Goal: Task Accomplishment & Management: Complete application form

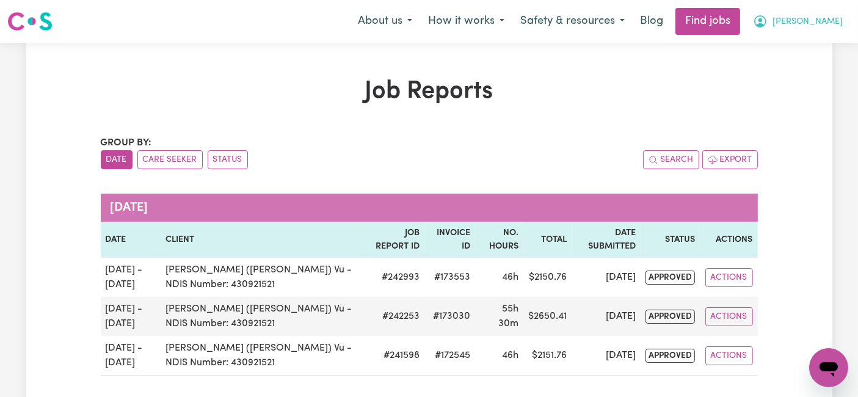
click at [823, 16] on span "[PERSON_NAME]" at bounding box center [808, 21] width 70 height 13
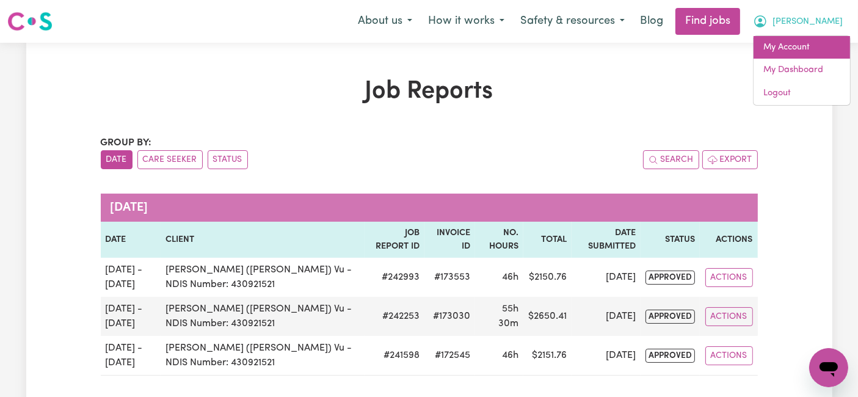
click at [798, 49] on link "My Account" at bounding box center [802, 47] width 97 height 23
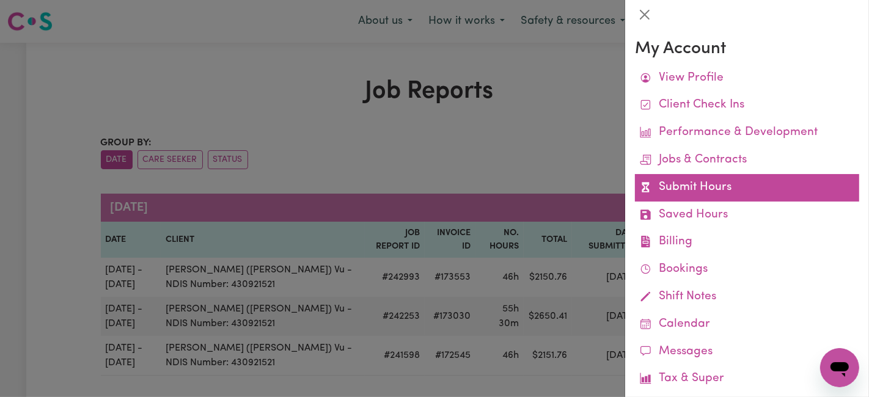
click at [714, 184] on link "Submit Hours" at bounding box center [747, 187] width 224 height 27
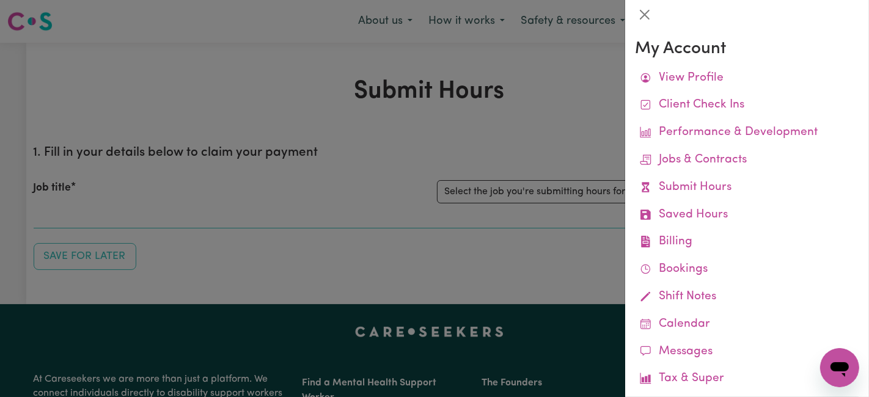
click at [497, 218] on div at bounding box center [434, 198] width 869 height 397
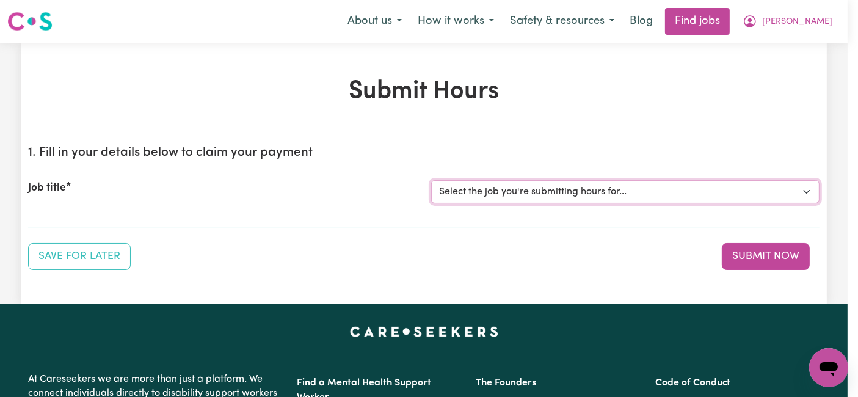
click at [509, 182] on select "Select the job you're submitting hours for... [[PERSON_NAME] (Han) Vu - NDIS Nu…" at bounding box center [625, 191] width 389 height 23
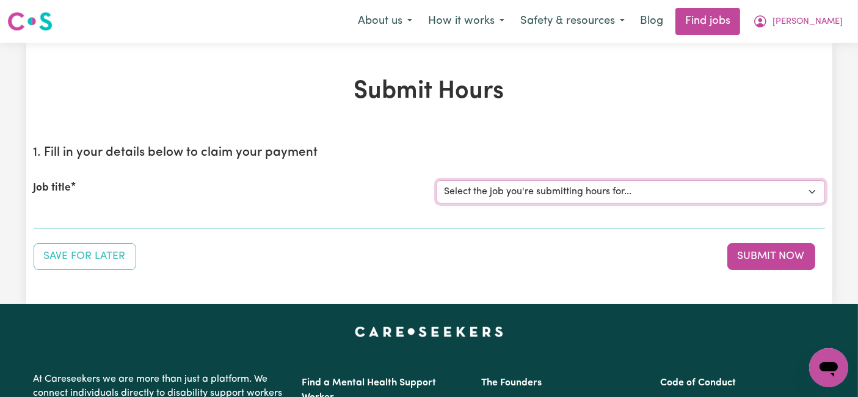
select select "2686"
click at [437, 180] on select "Select the job you're submitting hours for... [[PERSON_NAME] (Han) Vu - NDIS Nu…" at bounding box center [631, 191] width 389 height 23
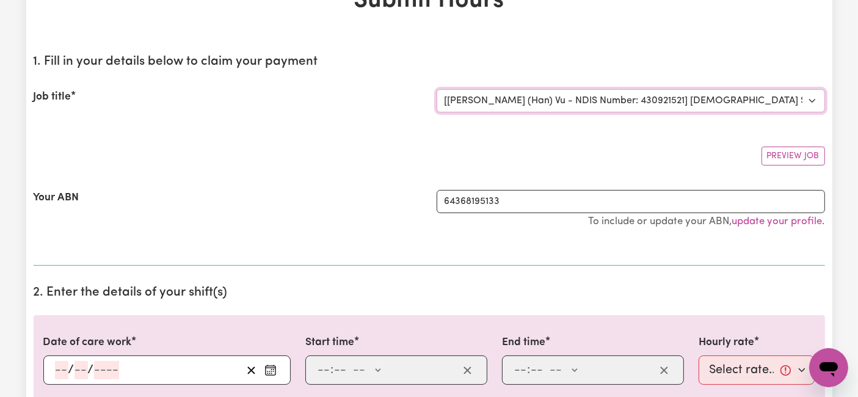
scroll to position [203, 0]
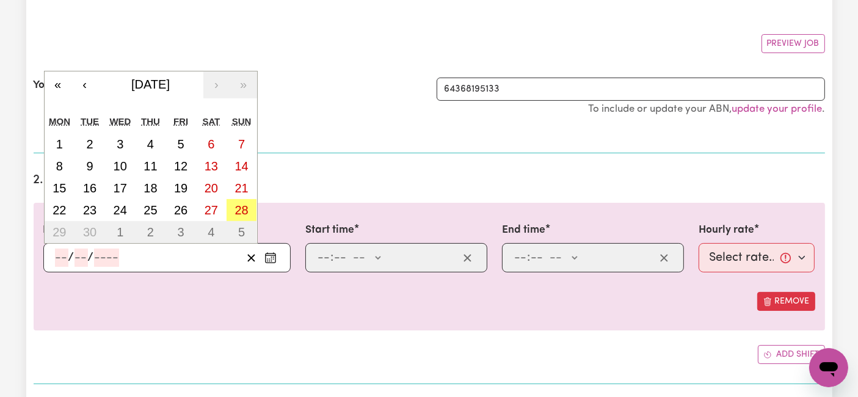
click at [55, 258] on input "number" at bounding box center [61, 258] width 13 height 18
click at [67, 205] on button "22" at bounding box center [60, 210] width 31 height 22
type input "[DATE]"
type input "22"
type input "9"
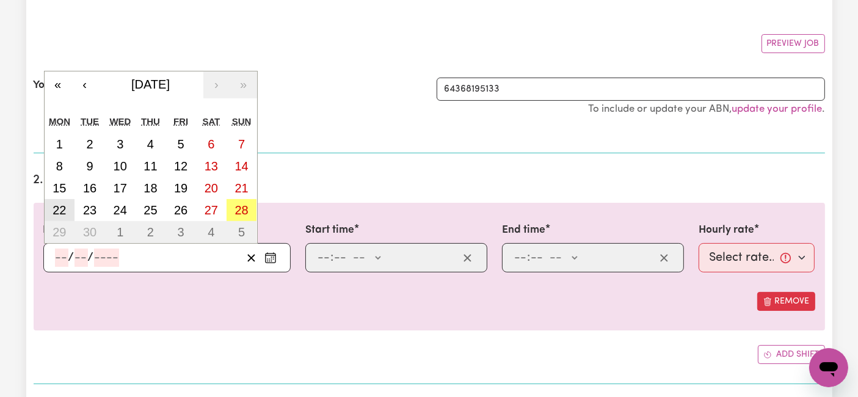
type input "2025"
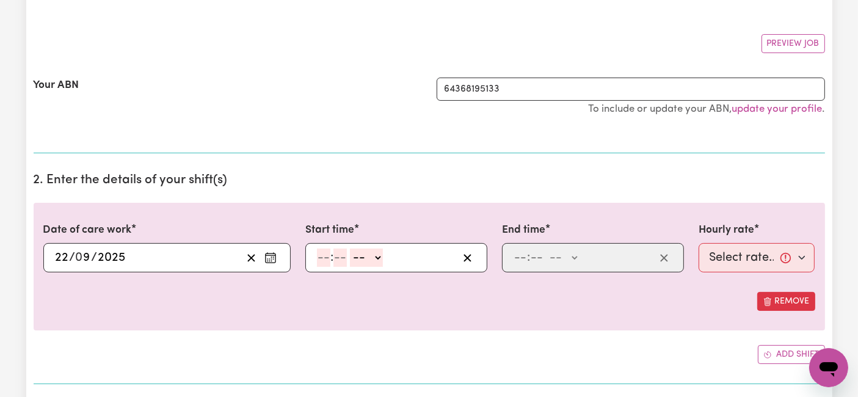
click at [330, 261] on input "number" at bounding box center [323, 258] width 13 height 18
type input "6"
type input "0"
click at [351, 257] on select "-- AM PM" at bounding box center [364, 258] width 33 height 18
select select "am"
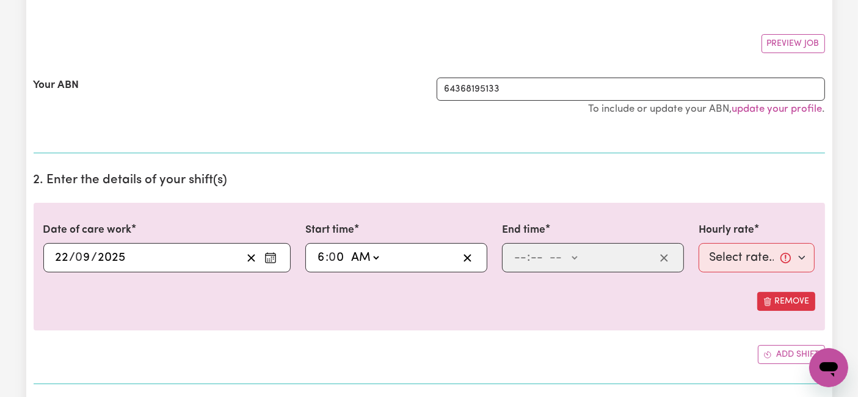
click at [348, 249] on select "-- AM PM" at bounding box center [364, 258] width 33 height 18
type input "06:00"
click at [526, 254] on input "number" at bounding box center [520, 258] width 13 height 18
type input "5"
type input "0"
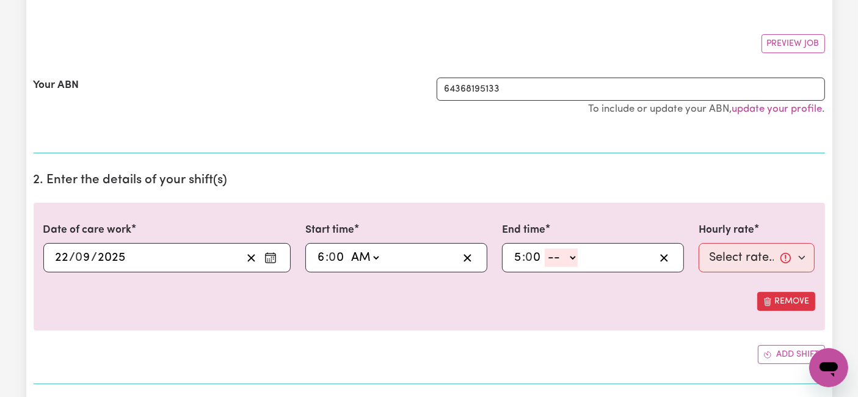
drag, startPoint x: 560, startPoint y: 254, endPoint x: 560, endPoint y: 260, distance: 6.7
click at [560, 254] on select "-- AM PM" at bounding box center [561, 258] width 33 height 18
select select "pm"
click at [545, 249] on select "-- AM PM" at bounding box center [561, 258] width 33 height 18
type input "17:00"
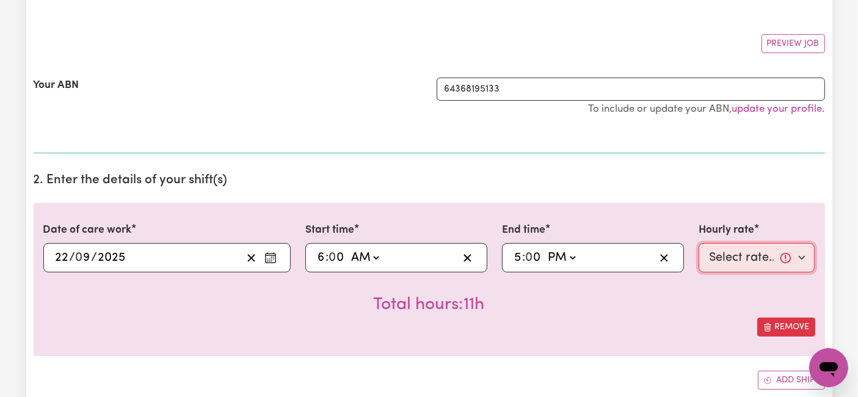
click at [755, 254] on select "Select rate... $54.21 (Weekday) $77.06 ([DATE]) $94.20 ([DATE]) $92.12 (Public …" at bounding box center [757, 257] width 117 height 29
select select "54.21-Weekday"
click at [699, 243] on select "Select rate... $54.21 (Weekday) $77.06 ([DATE]) $94.20 ([DATE]) $92.12 (Public …" at bounding box center [757, 257] width 117 height 29
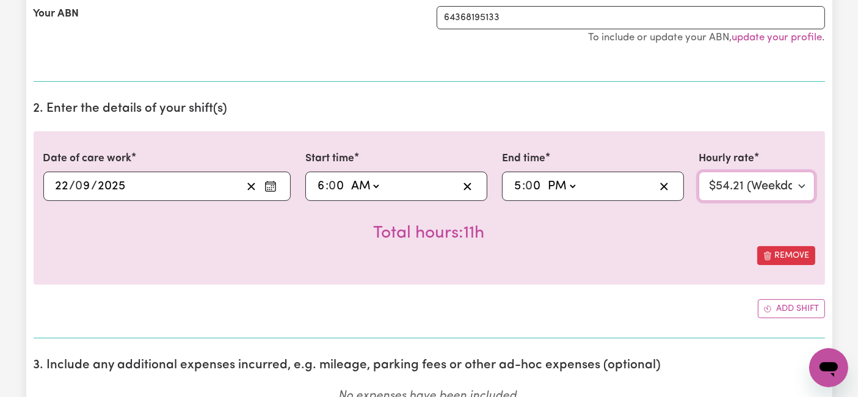
scroll to position [339, 0]
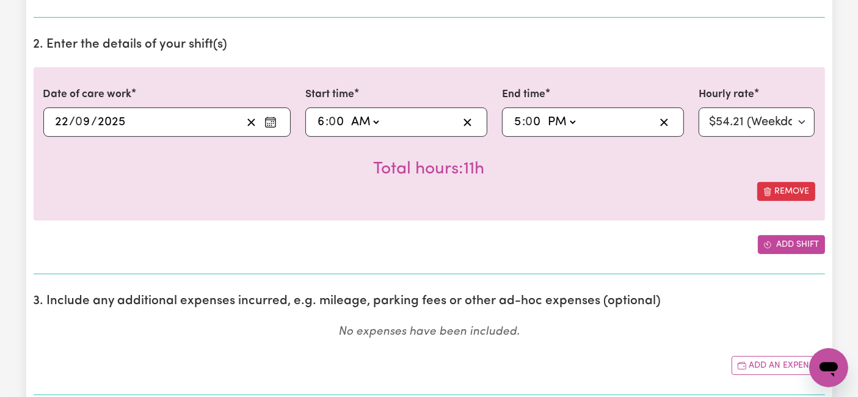
click at [785, 249] on button "Add shift" at bounding box center [791, 244] width 67 height 19
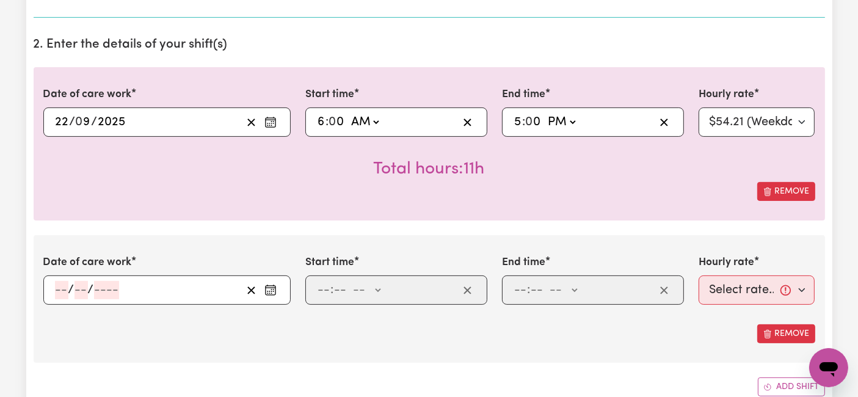
click at [60, 286] on input "number" at bounding box center [61, 290] width 13 height 18
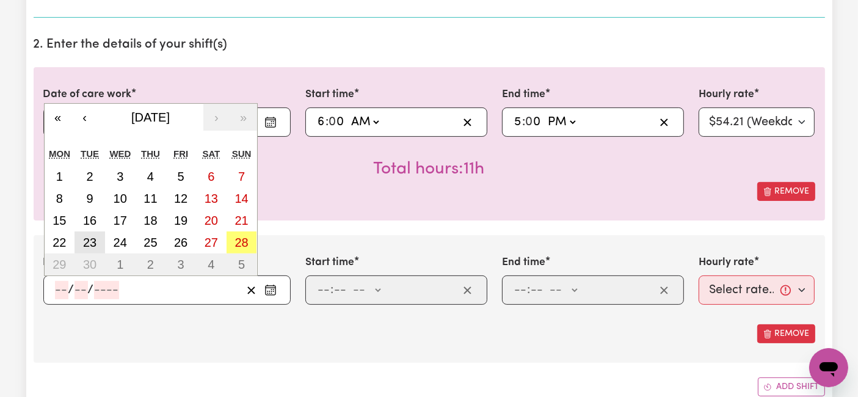
click at [96, 236] on abbr "23" at bounding box center [89, 242] width 13 height 13
type input "[DATE]"
type input "23"
type input "9"
type input "2025"
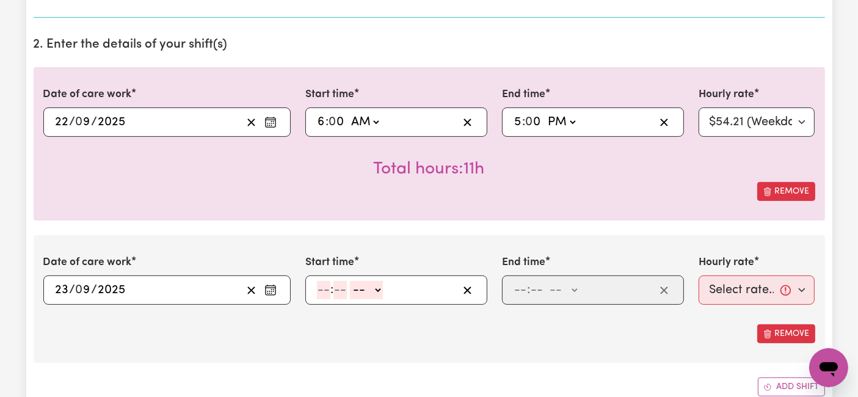
click at [324, 287] on input "number" at bounding box center [323, 290] width 13 height 18
click at [64, 284] on input "23" at bounding box center [62, 290] width 15 height 18
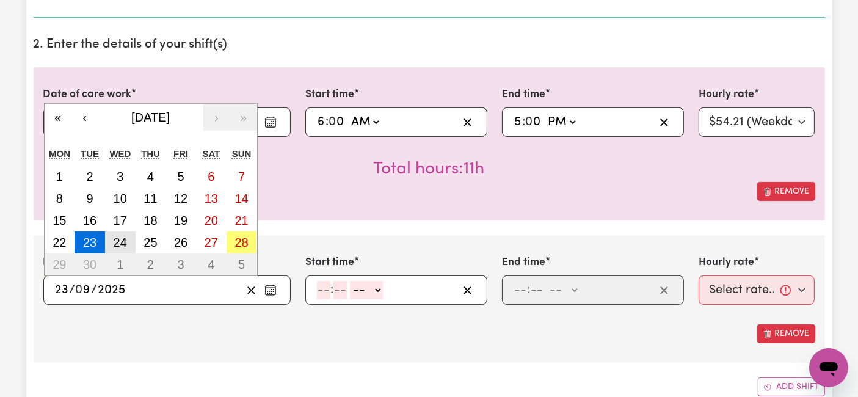
click at [125, 243] on abbr "24" at bounding box center [120, 242] width 13 height 13
type input "[DATE]"
type input "24"
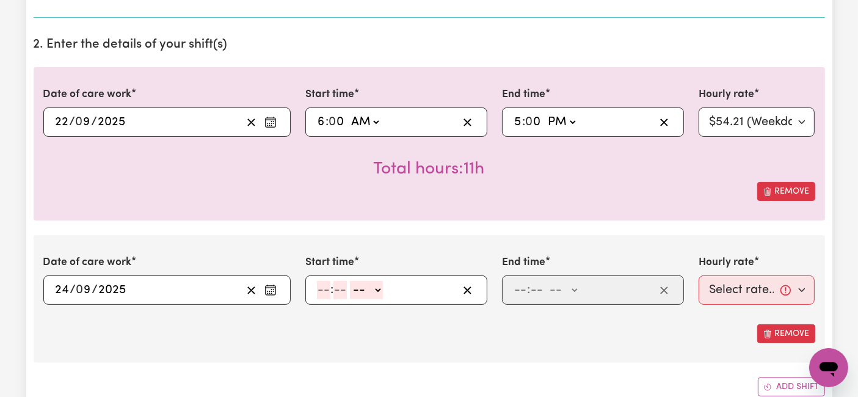
click at [323, 291] on input "number" at bounding box center [323, 290] width 13 height 18
type input "7"
type input "0"
click at [353, 291] on select "-- AM PM" at bounding box center [364, 290] width 33 height 18
select select "am"
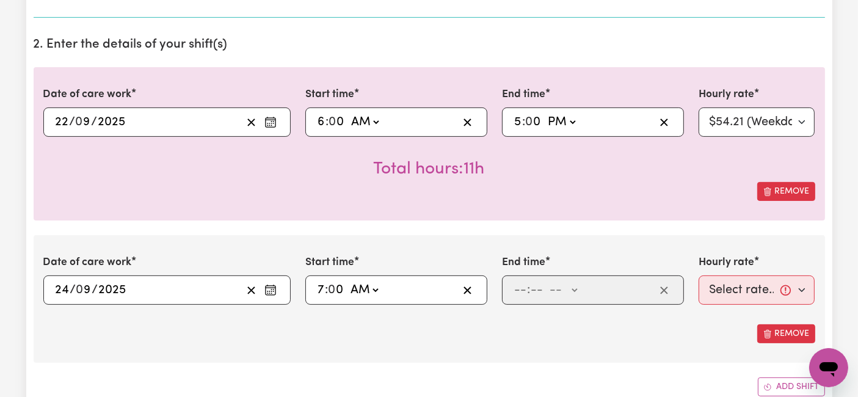
click at [348, 281] on select "-- AM PM" at bounding box center [364, 290] width 33 height 18
type input "07:00"
click at [520, 288] on input "number" at bounding box center [520, 290] width 13 height 18
type input "2"
type input "0"
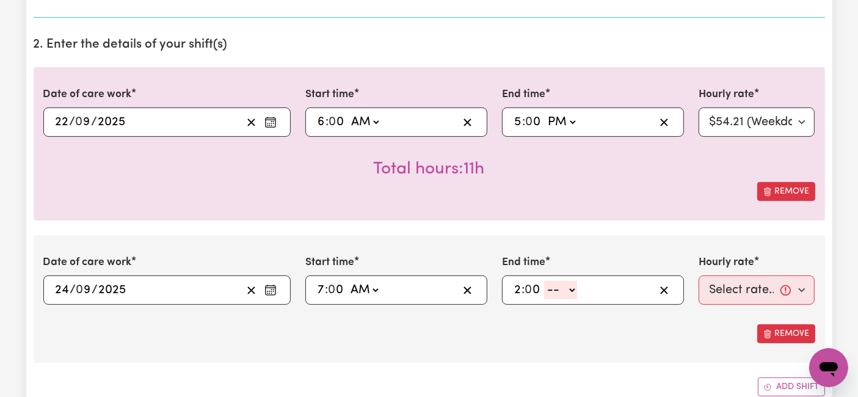
click at [562, 290] on select "-- AM PM" at bounding box center [560, 290] width 33 height 18
select select "pm"
click at [544, 281] on select "-- AM PM" at bounding box center [560, 290] width 33 height 18
type input "14:00"
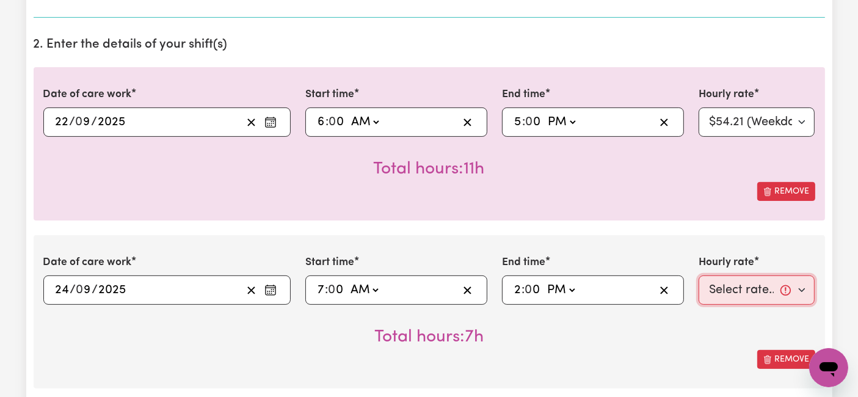
click at [740, 284] on select "Select rate... $54.21 (Weekday) $77.06 ([DATE]) $94.20 ([DATE]) $92.12 (Public …" at bounding box center [757, 290] width 117 height 29
select select "54.21-Weekday"
click at [699, 276] on select "Select rate... $54.21 (Weekday) $77.06 ([DATE]) $94.20 ([DATE]) $92.12 (Public …" at bounding box center [757, 290] width 117 height 29
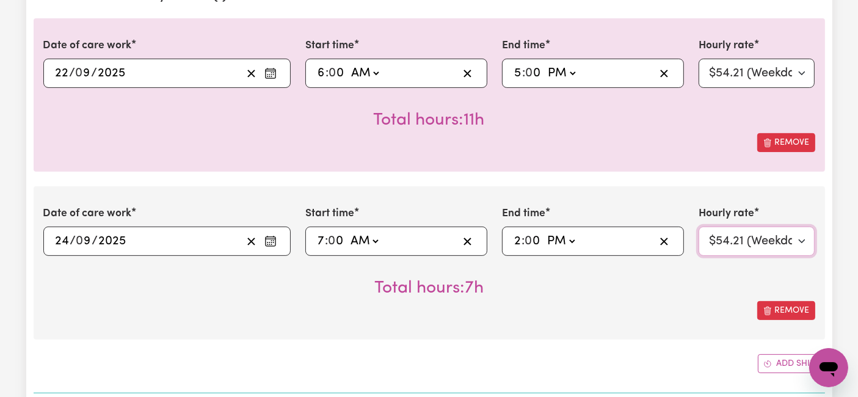
scroll to position [475, 0]
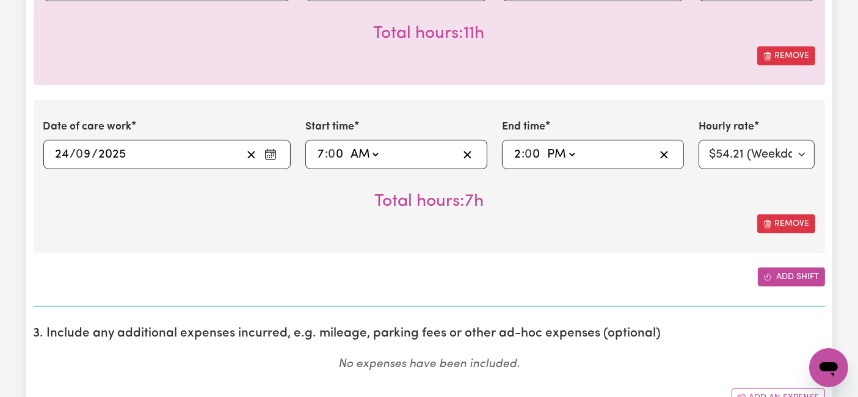
click at [783, 274] on button "Add shift" at bounding box center [791, 277] width 67 height 19
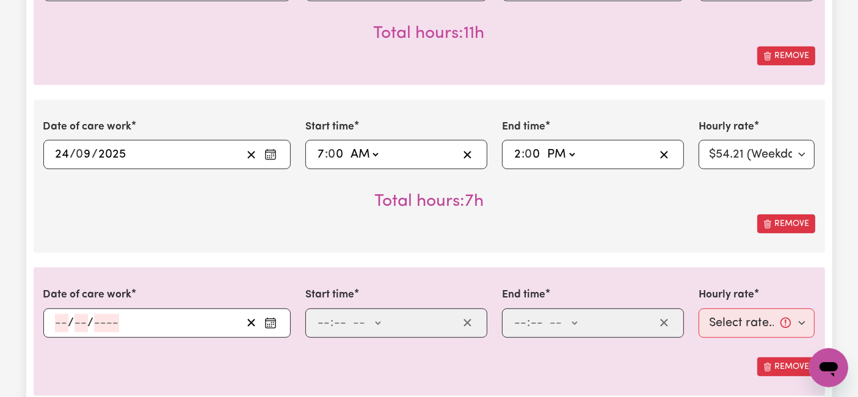
click at [60, 321] on input "number" at bounding box center [61, 323] width 13 height 18
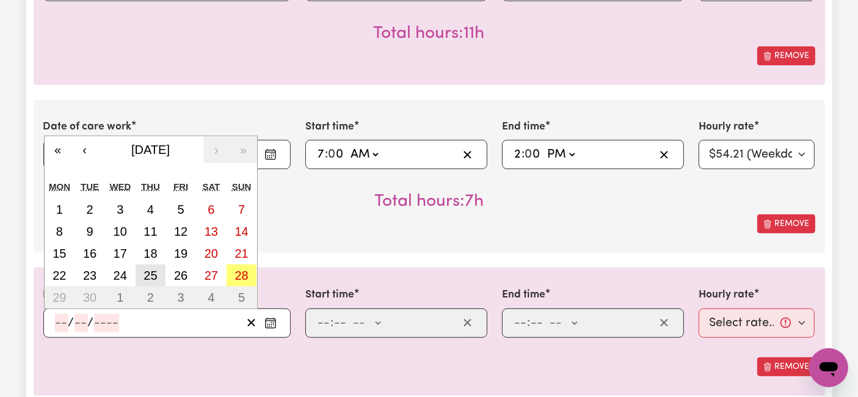
click at [155, 269] on abbr "25" at bounding box center [150, 275] width 13 height 13
type input "[DATE]"
type input "25"
type input "9"
type input "2025"
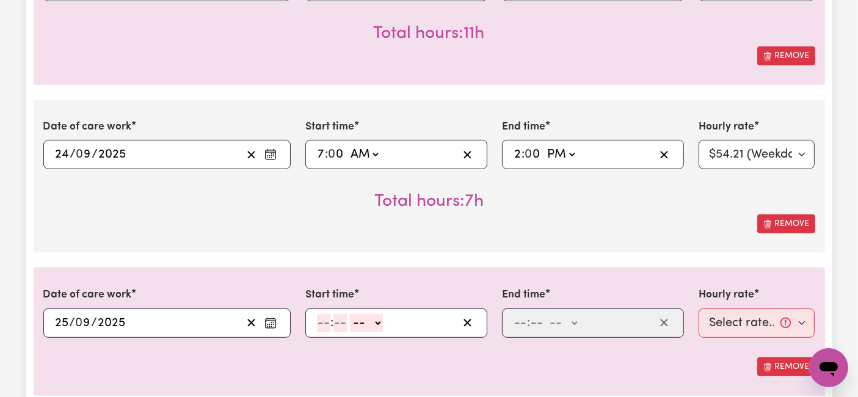
click at [323, 320] on input "number" at bounding box center [323, 323] width 13 height 18
type input "7"
type input "0"
drag, startPoint x: 359, startPoint y: 322, endPoint x: 365, endPoint y: 327, distance: 7.4
click at [359, 322] on select "-- AM PM" at bounding box center [364, 323] width 33 height 18
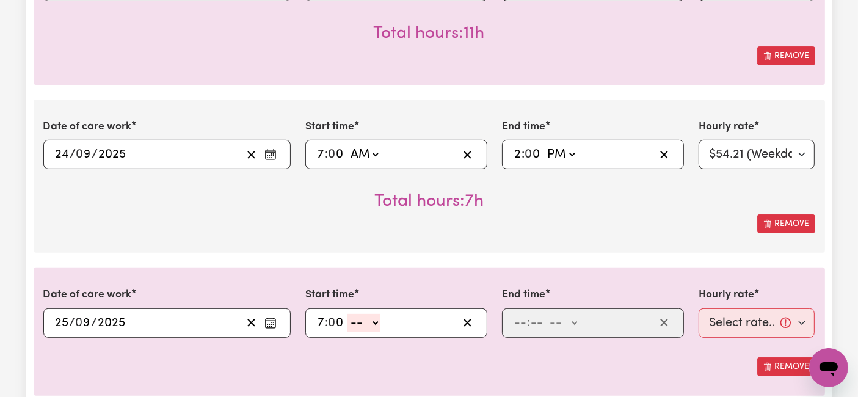
select select "am"
click at [348, 314] on select "-- AM PM" at bounding box center [364, 323] width 33 height 18
type input "07:00"
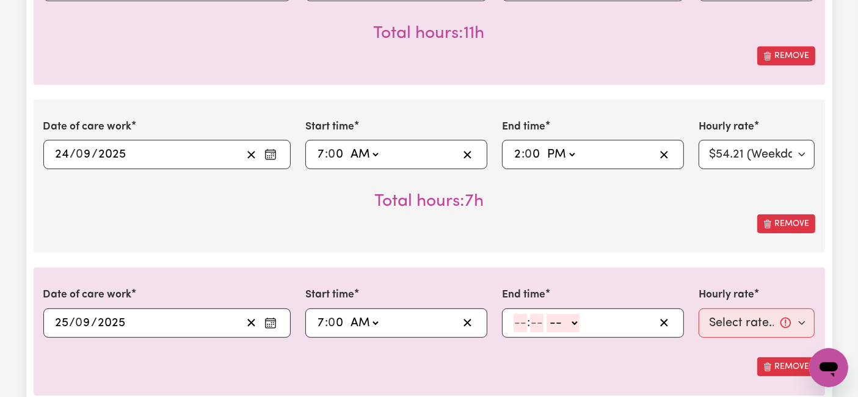
click at [524, 326] on input "number" at bounding box center [520, 323] width 13 height 18
type input "2"
type input "0"
drag, startPoint x: 560, startPoint y: 320, endPoint x: 562, endPoint y: 328, distance: 7.4
click at [560, 320] on select "-- AM PM" at bounding box center [560, 323] width 33 height 18
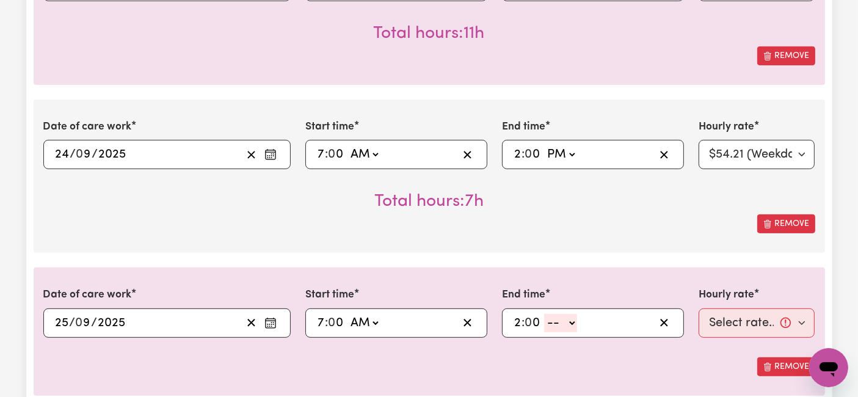
select select "pm"
click at [544, 314] on select "-- AM PM" at bounding box center [560, 323] width 33 height 18
type input "14:00"
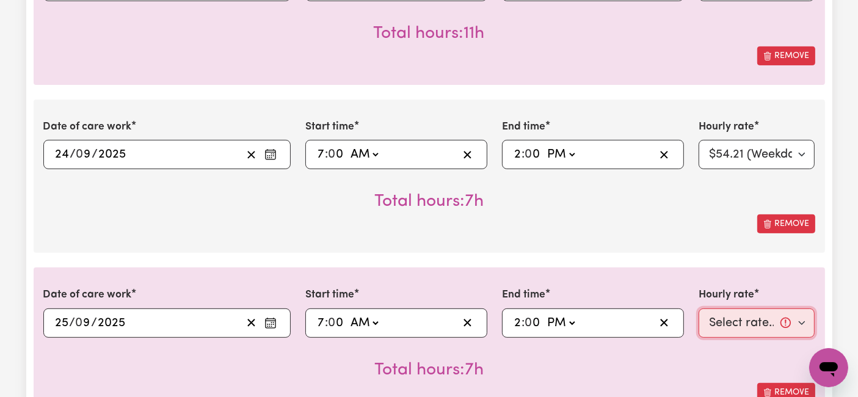
click at [725, 322] on select "Select rate... $54.21 (Weekday) $77.06 ([DATE]) $94.20 ([DATE]) $92.12 (Public …" at bounding box center [757, 323] width 117 height 29
select select "54.21-Weekday"
click at [699, 309] on select "Select rate... $54.21 (Weekday) $77.06 ([DATE]) $94.20 ([DATE]) $92.12 (Public …" at bounding box center [757, 323] width 117 height 29
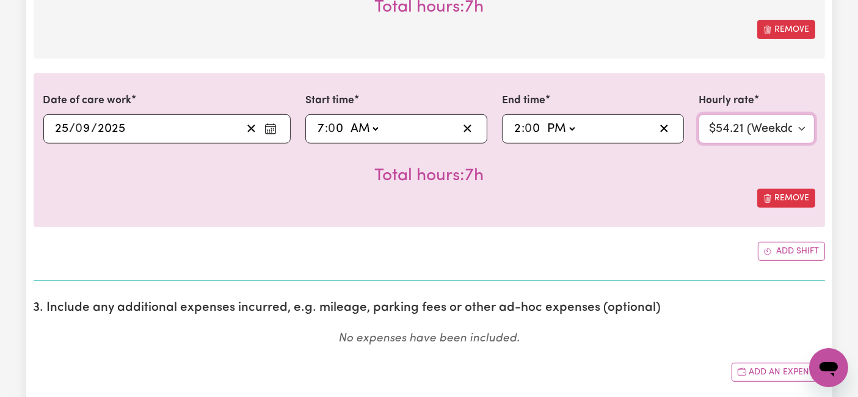
scroll to position [679, 0]
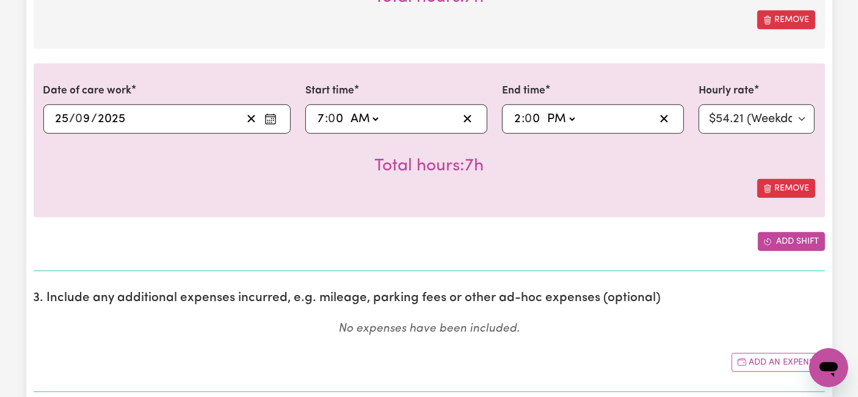
click at [783, 243] on button "Add shift" at bounding box center [791, 241] width 67 height 19
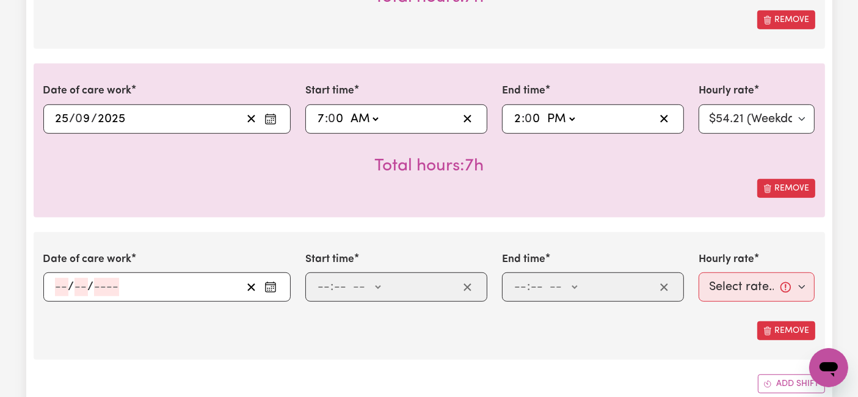
click at [60, 285] on input "number" at bounding box center [61, 287] width 13 height 18
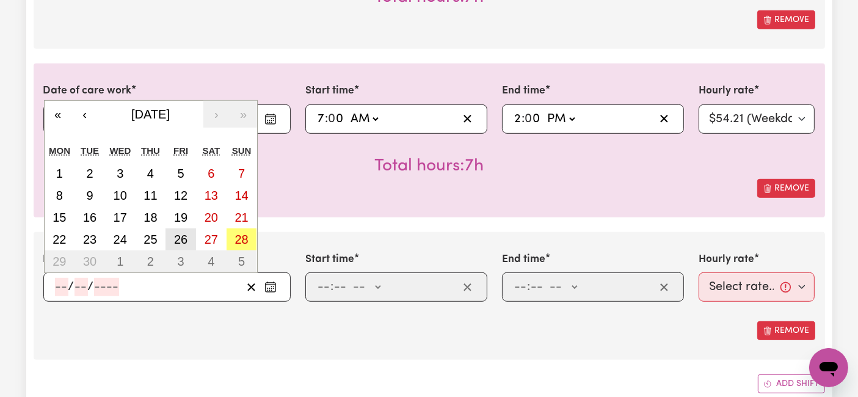
click at [189, 235] on button "26" at bounding box center [181, 240] width 31 height 22
type input "[DATE]"
type input "26"
type input "9"
type input "2025"
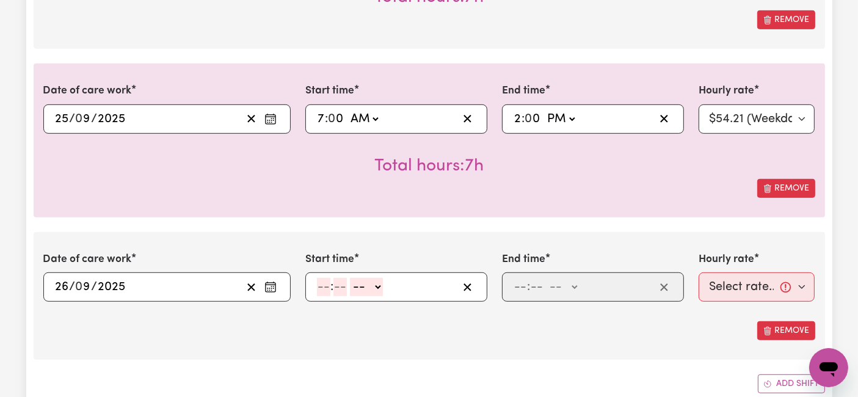
click at [324, 285] on input "number" at bounding box center [323, 287] width 13 height 18
type input "7"
type input "0"
click at [364, 291] on select "-- AM PM" at bounding box center [364, 287] width 33 height 18
select select "pm"
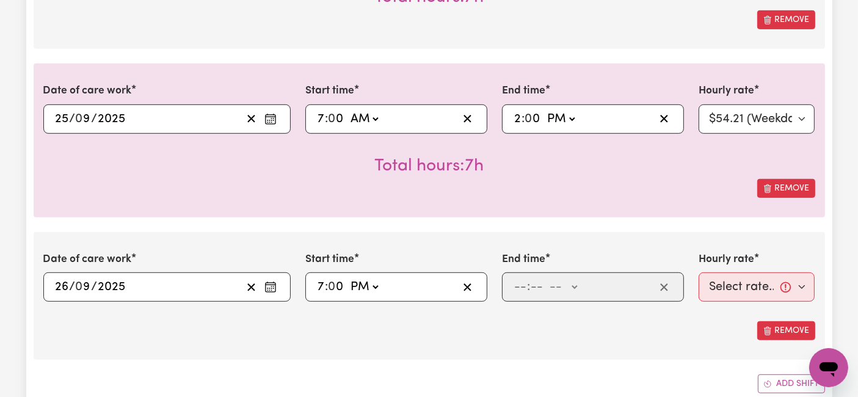
click at [348, 278] on select "-- AM PM" at bounding box center [364, 287] width 33 height 18
type input "19:00"
click at [524, 286] on input "number" at bounding box center [520, 287] width 13 height 18
type input "1"
type input "8"
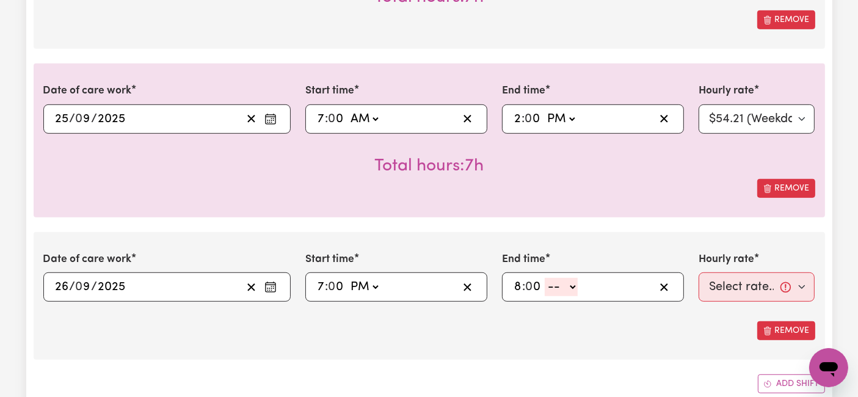
type input "0"
drag, startPoint x: 562, startPoint y: 281, endPoint x: 558, endPoint y: 291, distance: 10.8
click at [562, 281] on select "-- AM PM" at bounding box center [561, 287] width 33 height 18
select select "pm"
click at [545, 278] on select "-- AM PM" at bounding box center [561, 287] width 33 height 18
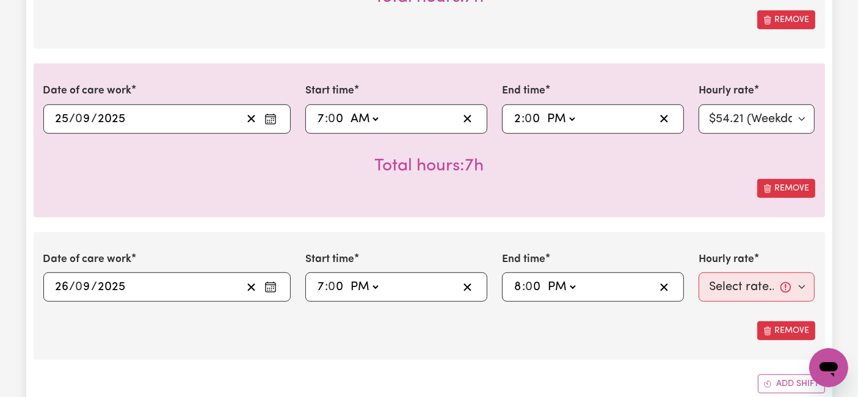
type input "20:00"
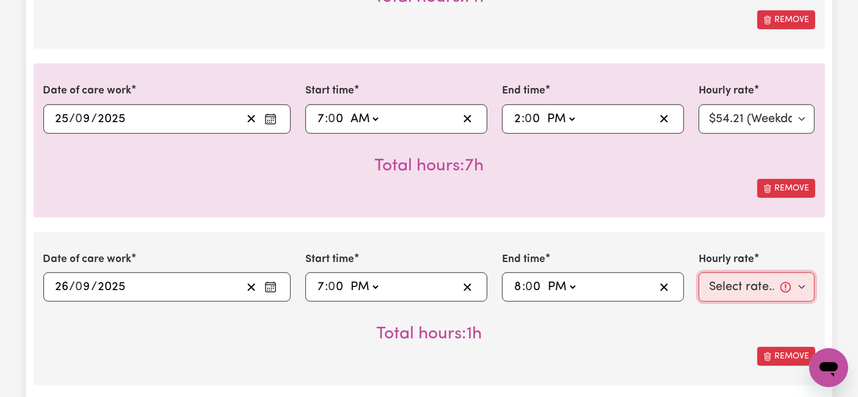
drag, startPoint x: 749, startPoint y: 276, endPoint x: 739, endPoint y: 271, distance: 11.2
click at [749, 276] on select "Select rate... $54.21 (Weekday) $77.06 ([DATE]) $94.20 ([DATE]) $92.12 (Public …" at bounding box center [757, 287] width 117 height 29
select select "54.21-Weekday"
click at [699, 273] on select "Select rate... $54.21 (Weekday) $77.06 ([DATE]) $94.20 ([DATE]) $92.12 (Public …" at bounding box center [757, 287] width 117 height 29
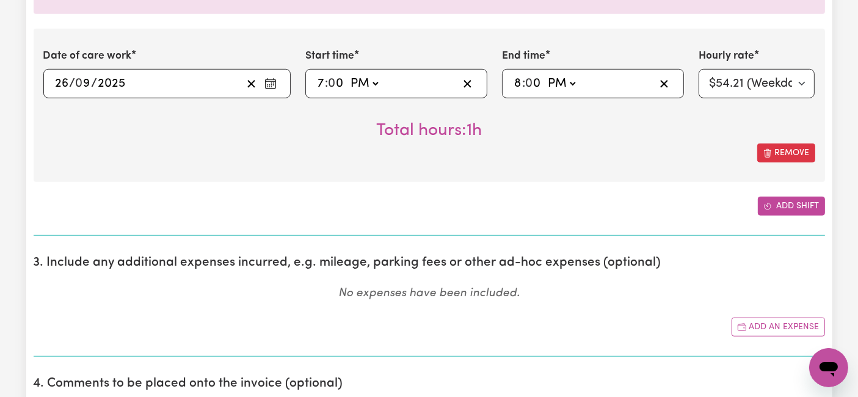
click at [793, 210] on button "Add shift" at bounding box center [791, 206] width 67 height 19
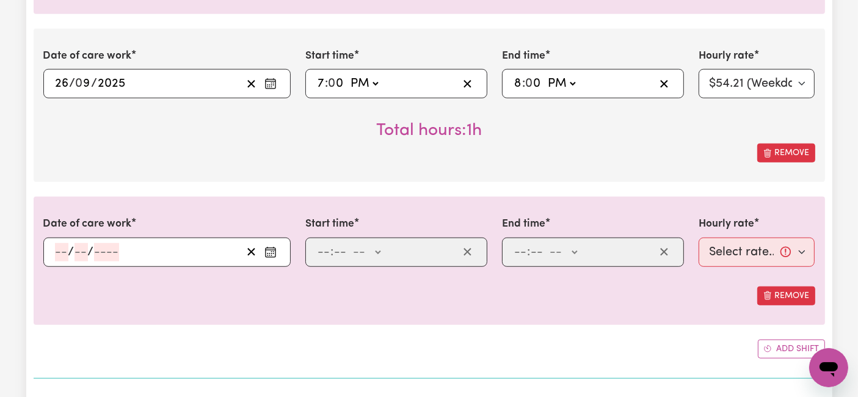
click at [49, 246] on div "/ /" at bounding box center [166, 252] width 247 height 29
click at [56, 247] on input "number" at bounding box center [61, 252] width 13 height 18
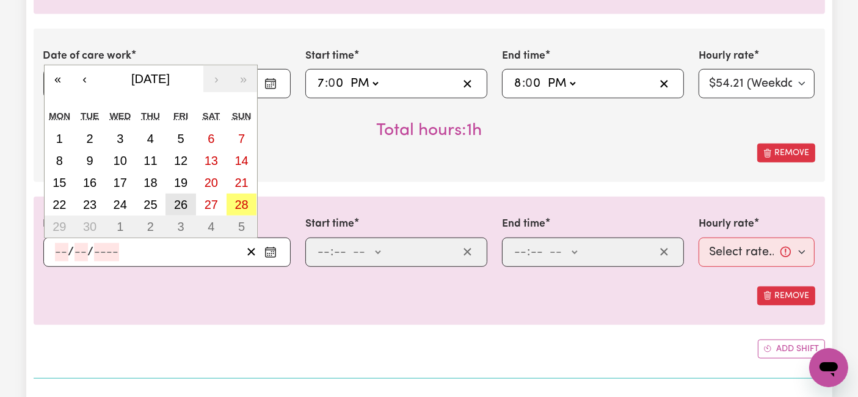
click at [173, 199] on button "26" at bounding box center [181, 205] width 31 height 22
type input "[DATE]"
type input "26"
type input "9"
type input "2025"
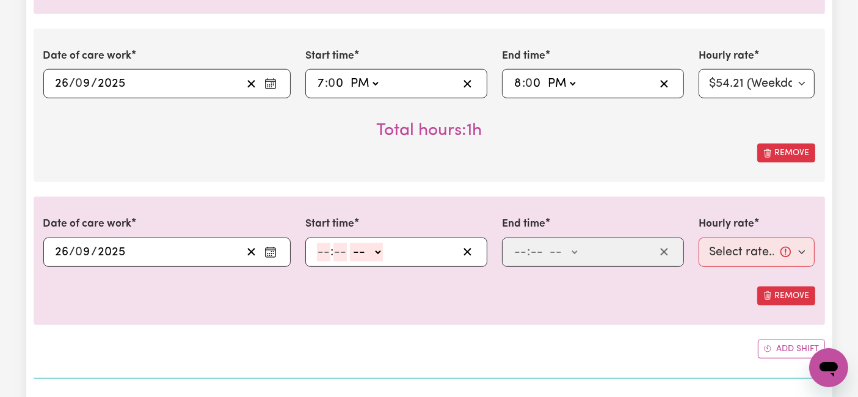
click at [329, 252] on input "number" at bounding box center [323, 252] width 13 height 18
type input "8"
type input "0"
drag, startPoint x: 369, startPoint y: 244, endPoint x: 367, endPoint y: 255, distance: 11.9
click at [369, 244] on select "-- AM PM" at bounding box center [364, 252] width 33 height 18
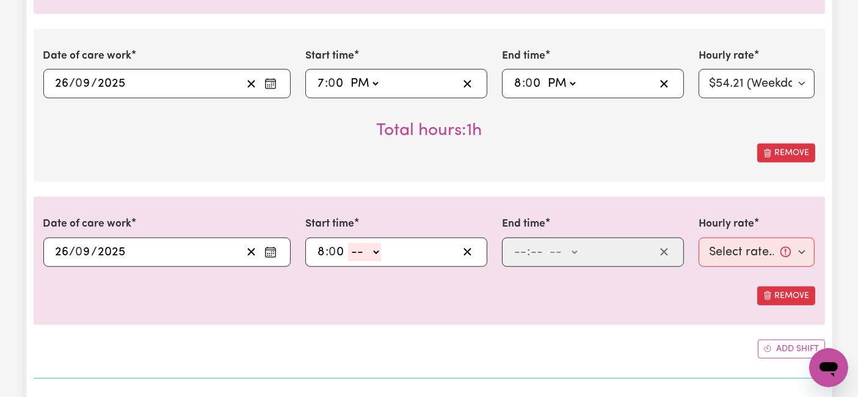
select select "pm"
click at [348, 243] on select "-- AM PM" at bounding box center [364, 252] width 33 height 18
type input "20:00"
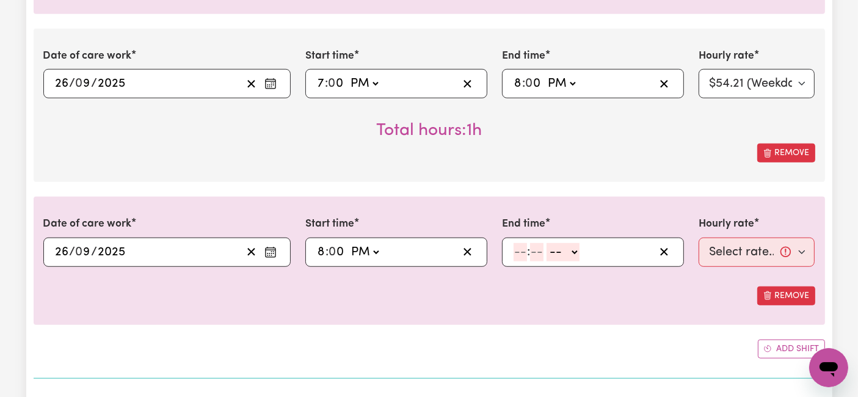
click at [525, 245] on input "number" at bounding box center [520, 252] width 13 height 18
type input "10"
type input "0"
drag, startPoint x: 573, startPoint y: 248, endPoint x: 569, endPoint y: 254, distance: 6.3
click at [573, 248] on select "-- AM PM" at bounding box center [565, 252] width 33 height 18
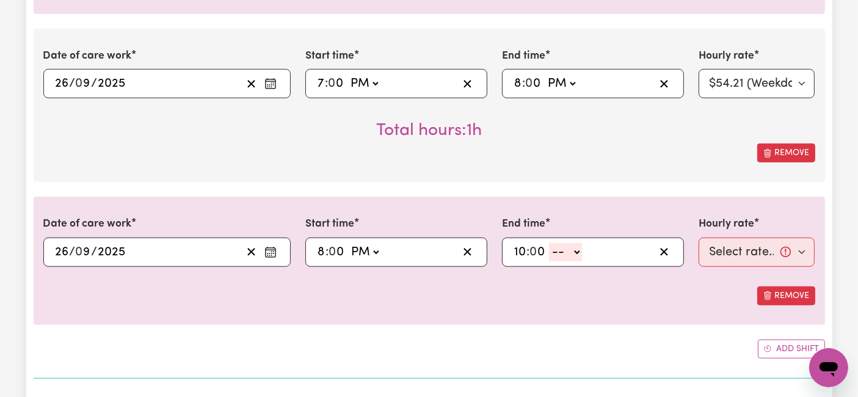
select select "pm"
click at [549, 243] on select "-- AM PM" at bounding box center [565, 252] width 33 height 18
type input "22:00"
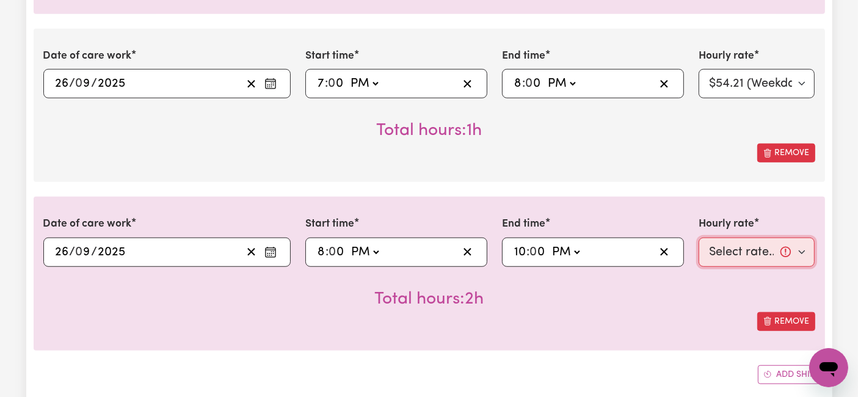
click at [724, 254] on select "Select rate... $54.21 (Weekday) $77.06 ([DATE]) $94.20 ([DATE]) $92.12 (Public …" at bounding box center [757, 252] width 117 height 29
select select "66.67-EveningCare"
click at [699, 238] on select "Select rate... $54.21 (Weekday) $77.06 ([DATE]) $94.20 ([DATE]) $92.12 (Public …" at bounding box center [757, 252] width 117 height 29
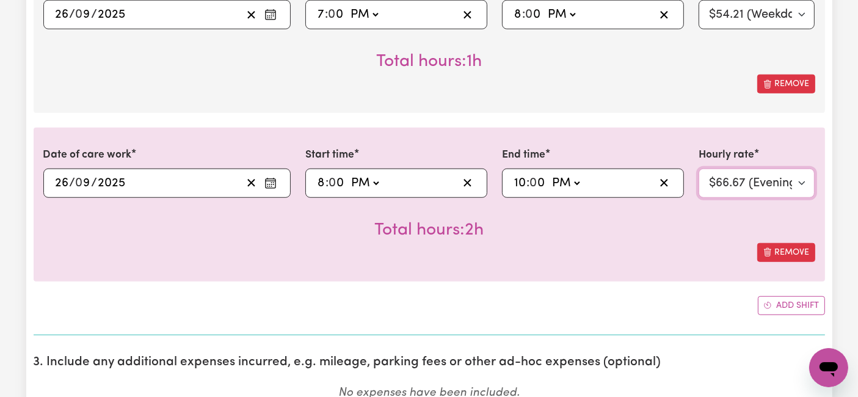
scroll to position [1018, 0]
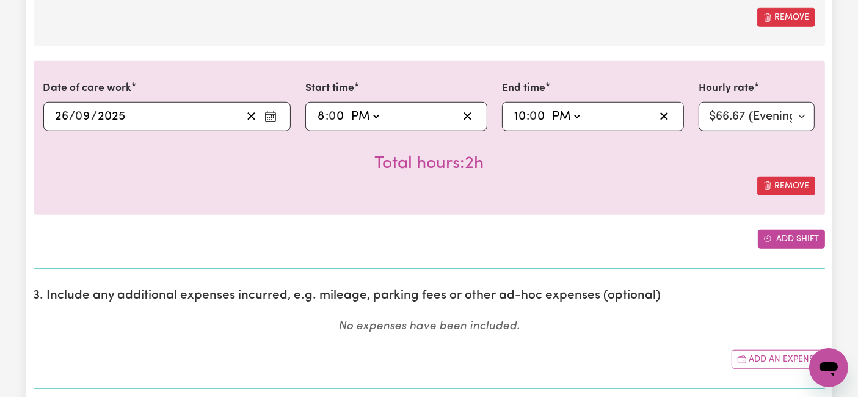
click at [796, 234] on button "Add shift" at bounding box center [791, 239] width 67 height 19
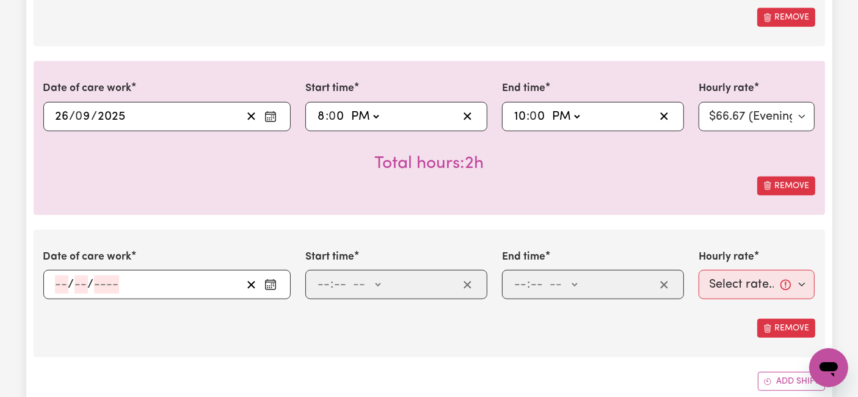
click at [60, 287] on input "number" at bounding box center [61, 285] width 13 height 18
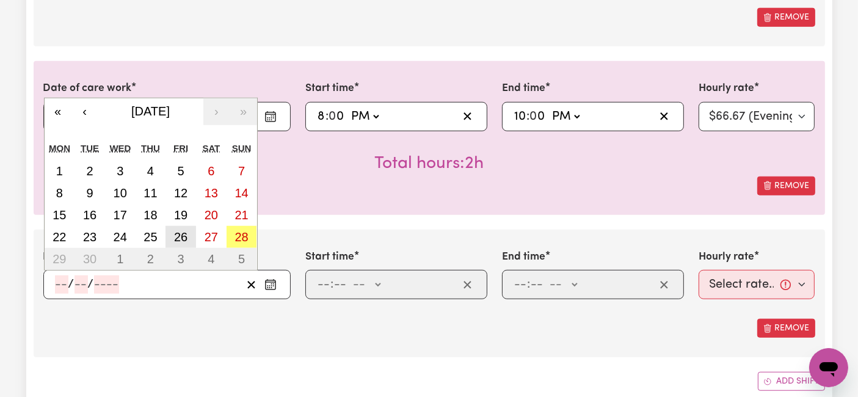
click at [196, 235] on button "26" at bounding box center [181, 237] width 31 height 22
type input "[DATE]"
type input "26"
type input "9"
type input "2025"
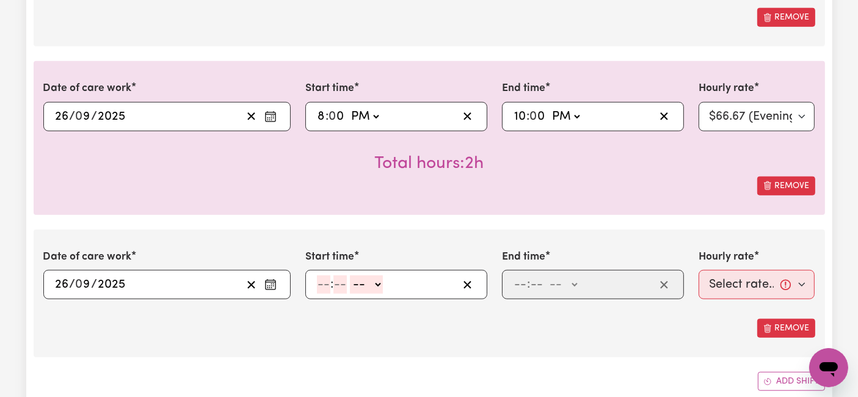
click at [196, 235] on div "Date of care work [DATE] 26 / 0 9 / 2025 « ‹ [DATE] › » Mon Tue Wed Thu Fri Sat…" at bounding box center [430, 294] width 792 height 128
click at [324, 287] on input "number" at bounding box center [323, 285] width 13 height 18
type input "10"
type input "0"
click at [368, 280] on select "-- AM PM" at bounding box center [369, 285] width 33 height 18
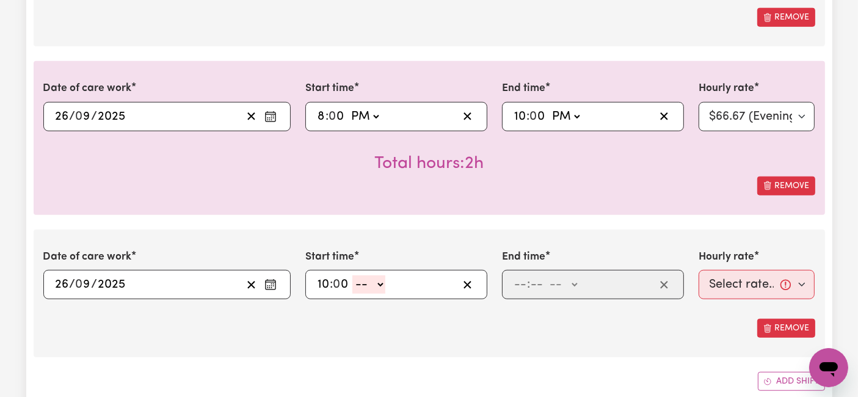
select select "pm"
click at [353, 276] on select "-- AM PM" at bounding box center [369, 285] width 33 height 18
type input "22:00"
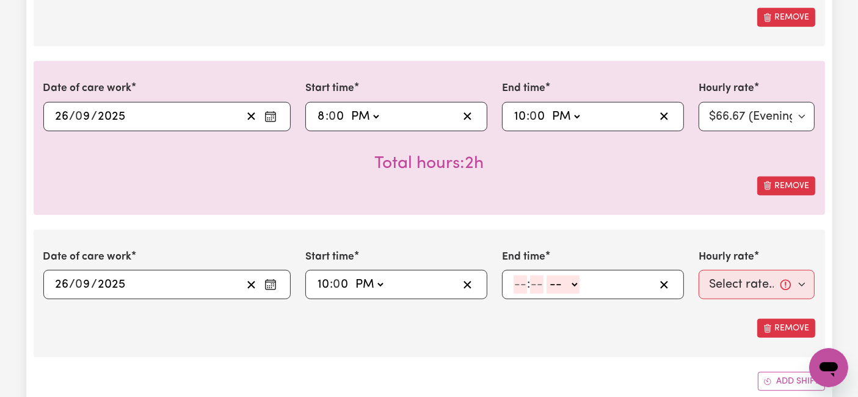
click at [518, 278] on input "number" at bounding box center [520, 285] width 13 height 18
type input "6"
type input "0"
click at [582, 280] on div "6 : 0 0 -- AM PM" at bounding box center [584, 285] width 142 height 18
drag, startPoint x: 572, startPoint y: 285, endPoint x: 566, endPoint y: 289, distance: 6.6
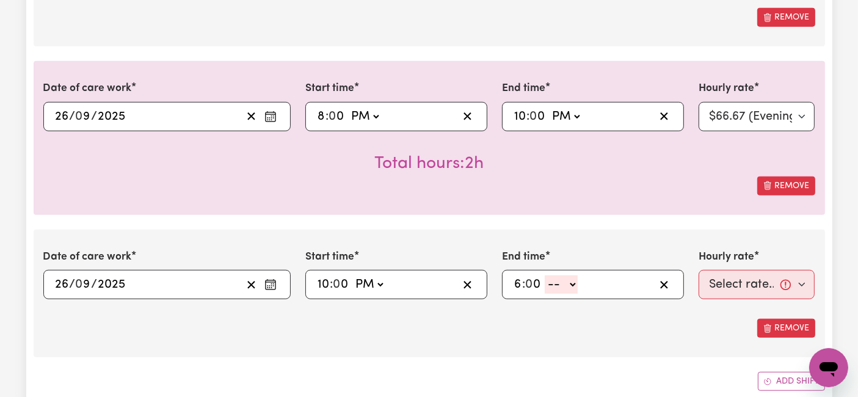
click at [571, 285] on select "-- AM PM" at bounding box center [561, 285] width 33 height 18
select select "am"
click at [545, 276] on select "-- AM PM" at bounding box center [561, 285] width 33 height 18
type input "06:00"
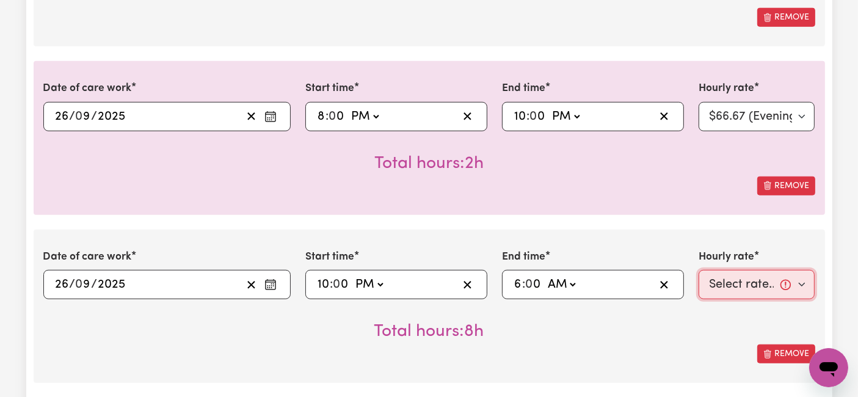
click at [733, 284] on select "Select rate... $54.21 (Weekday) $77.06 ([DATE]) $94.20 ([DATE]) $92.12 (Public …" at bounding box center [757, 284] width 117 height 29
select select "31.51-Overnight"
click at [699, 270] on select "Select rate... $54.21 (Weekday) $77.06 ([DATE]) $94.20 ([DATE]) $92.12 (Public …" at bounding box center [757, 284] width 117 height 29
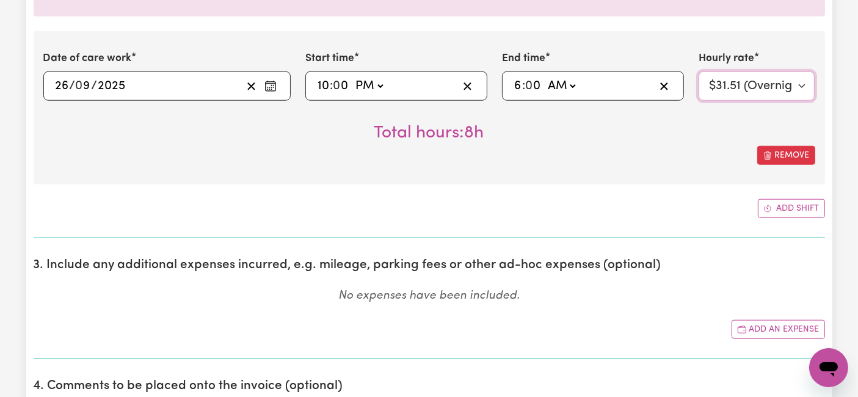
scroll to position [1222, 0]
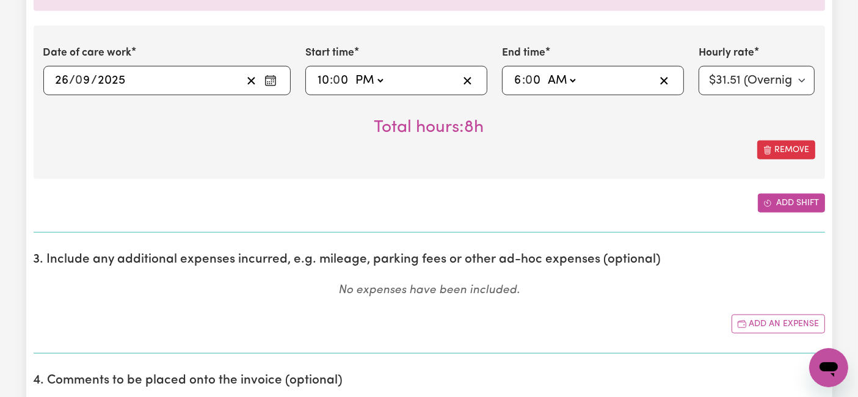
click at [798, 200] on button "Add shift" at bounding box center [791, 203] width 67 height 19
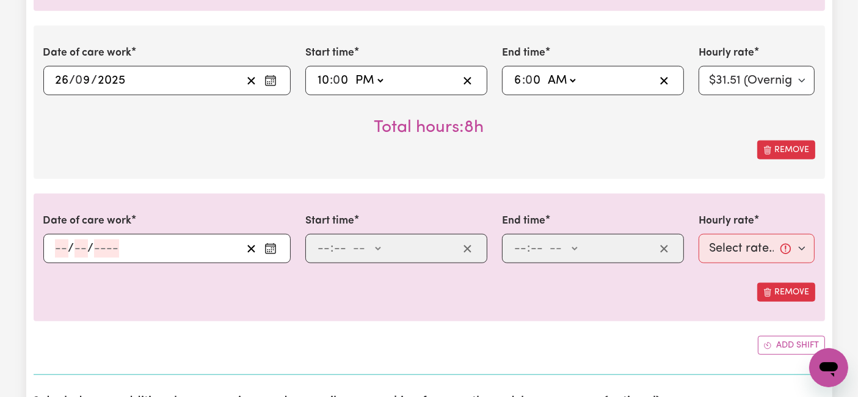
drag, startPoint x: 63, startPoint y: 248, endPoint x: 98, endPoint y: 235, distance: 37.3
click at [64, 247] on input "number" at bounding box center [61, 249] width 13 height 18
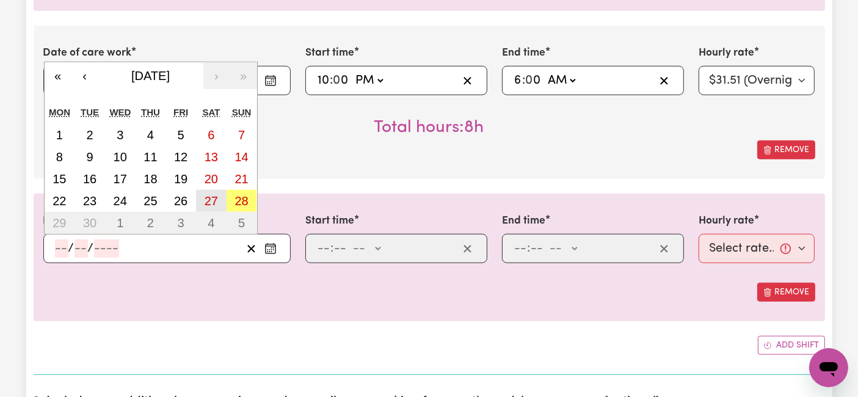
click at [216, 202] on abbr "27" at bounding box center [211, 200] width 13 height 13
type input "[DATE]"
type input "27"
type input "9"
type input "2025"
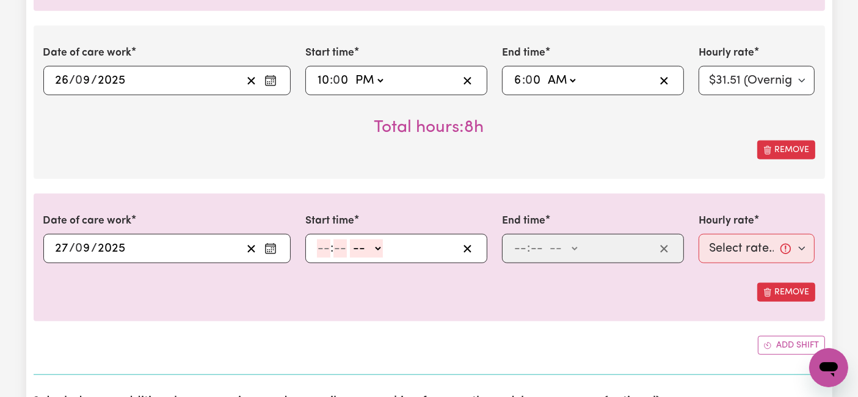
click at [331, 244] on span ":" at bounding box center [332, 248] width 3 height 13
click at [326, 244] on input "number" at bounding box center [323, 249] width 13 height 18
type input "6"
type input "0"
click at [368, 244] on select "-- AM PM" at bounding box center [364, 249] width 33 height 18
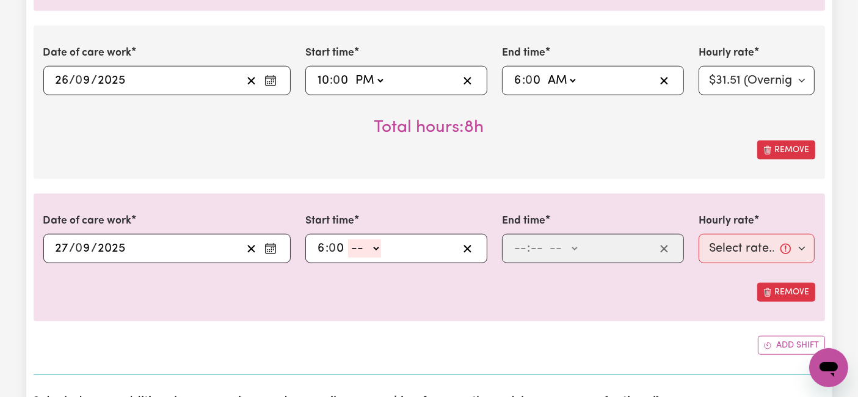
select select "am"
click at [348, 240] on select "-- AM PM" at bounding box center [364, 249] width 33 height 18
type input "06:00"
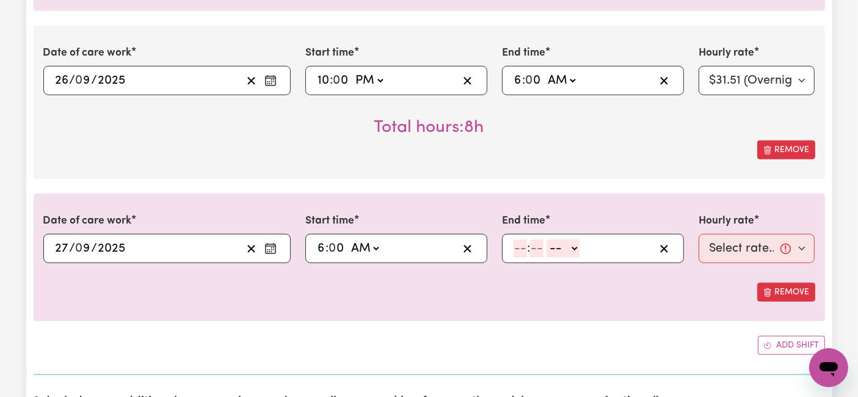
click at [520, 246] on input "number" at bounding box center [520, 249] width 13 height 18
type input "8"
type input "0"
drag, startPoint x: 544, startPoint y: 242, endPoint x: 548, endPoint y: 254, distance: 12.2
click at [545, 243] on select "-- AM PM" at bounding box center [561, 249] width 33 height 18
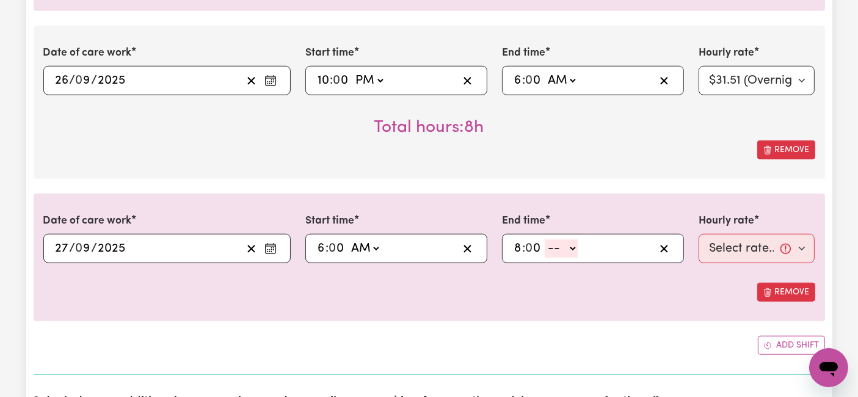
select select "am"
click at [545, 240] on select "-- AM PM" at bounding box center [561, 249] width 33 height 18
type input "08:00"
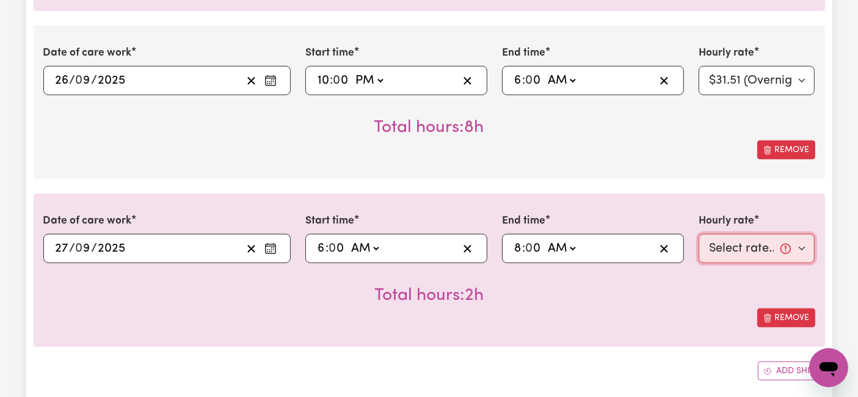
click at [760, 251] on select "Select rate... $54.21 (Weekday) $77.06 ([DATE]) $94.20 ([DATE]) $92.12 (Public …" at bounding box center [757, 248] width 117 height 29
select select "77.06-[DATE]"
click at [699, 234] on select "Select rate... $54.21 (Weekday) $77.06 ([DATE]) $94.20 ([DATE]) $92.12 (Public …" at bounding box center [757, 248] width 117 height 29
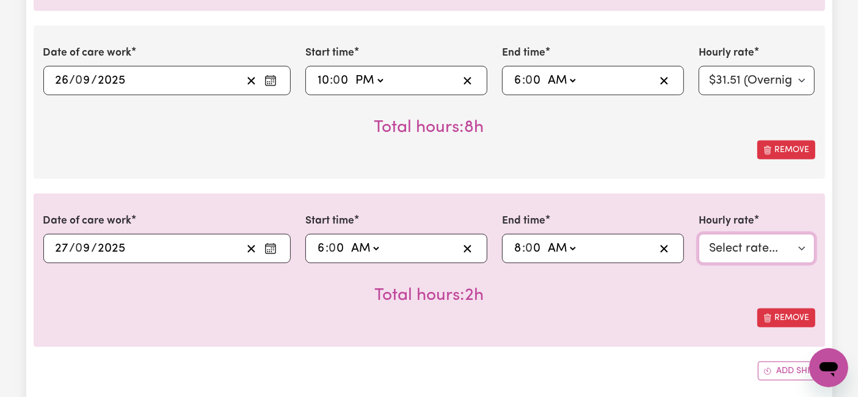
scroll to position [1290, 0]
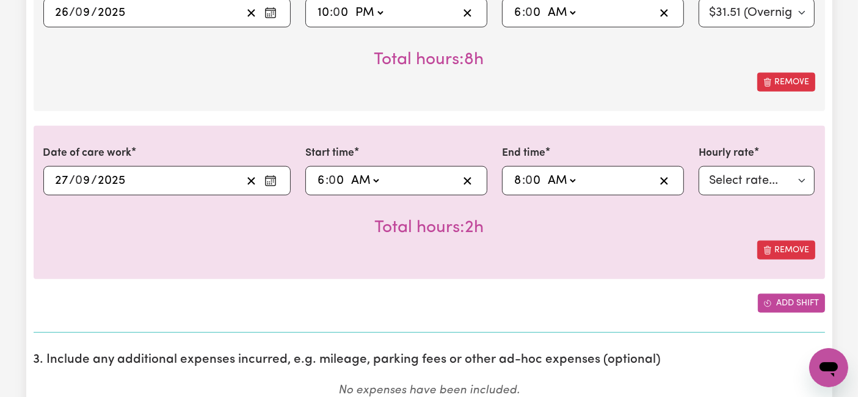
click at [772, 304] on icon "Add another shift" at bounding box center [768, 303] width 9 height 9
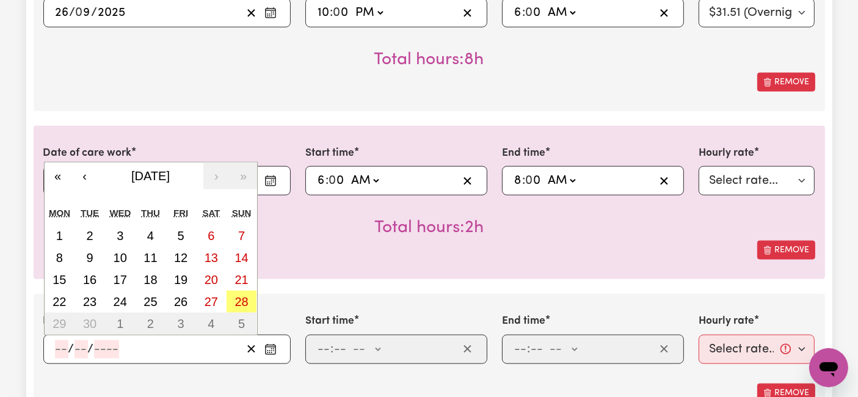
click at [56, 351] on input "number" at bounding box center [61, 349] width 13 height 18
click at [236, 298] on abbr "28" at bounding box center [241, 301] width 13 height 13
type input "[DATE]"
type input "28"
type input "9"
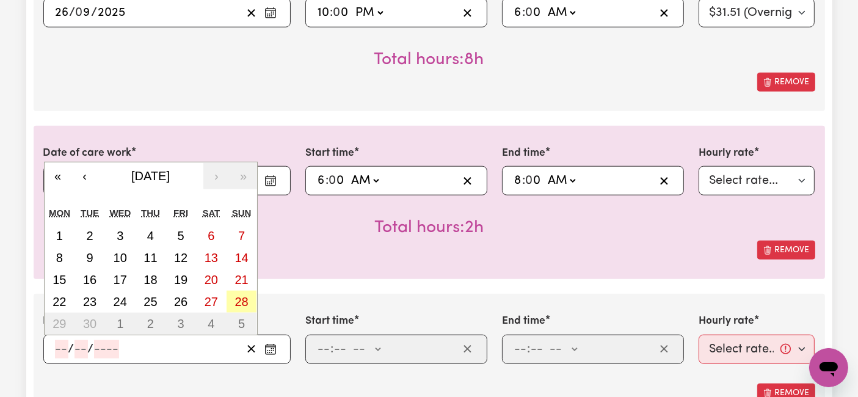
type input "2025"
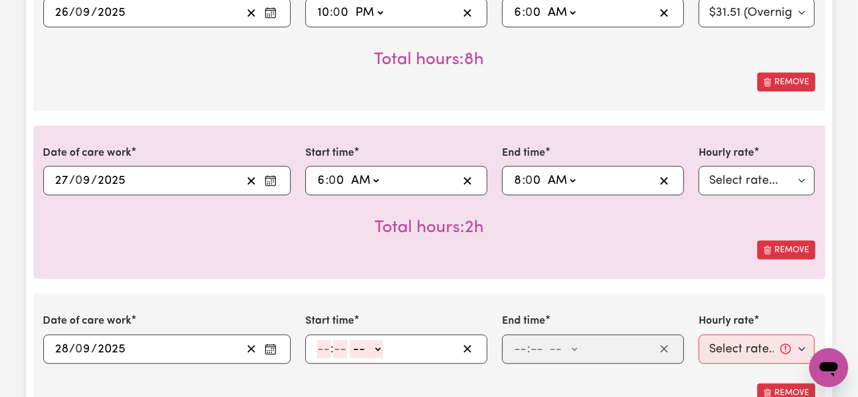
click at [319, 346] on input "number" at bounding box center [323, 349] width 13 height 18
type input "8"
type input "0"
click at [367, 346] on select "-- AM PM" at bounding box center [364, 349] width 33 height 18
select select "pm"
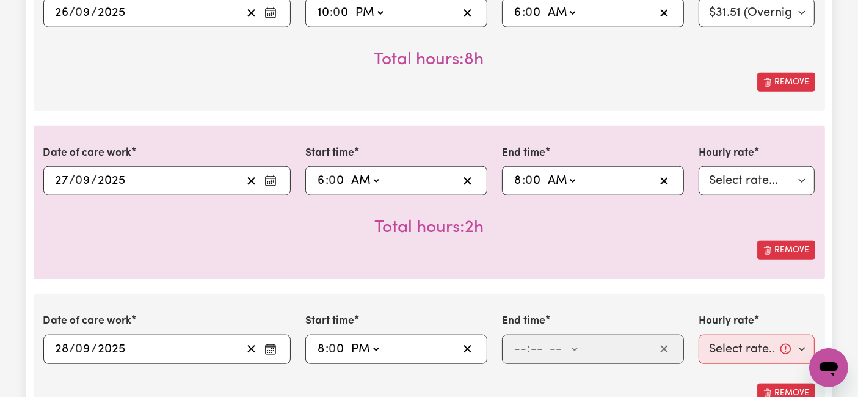
click at [348, 340] on select "-- AM PM" at bounding box center [364, 349] width 33 height 18
type input "20:00"
click at [522, 350] on input "number" at bounding box center [520, 349] width 13 height 18
type input "10"
type input "0"
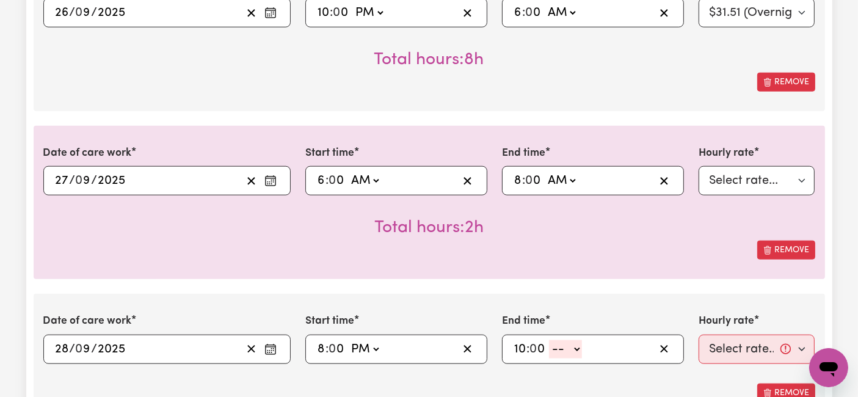
drag, startPoint x: 563, startPoint y: 346, endPoint x: 563, endPoint y: 354, distance: 7.9
click at [563, 346] on select "-- AM PM" at bounding box center [565, 349] width 33 height 18
select select "pm"
click at [549, 340] on select "-- AM PM" at bounding box center [565, 349] width 33 height 18
type input "22:00"
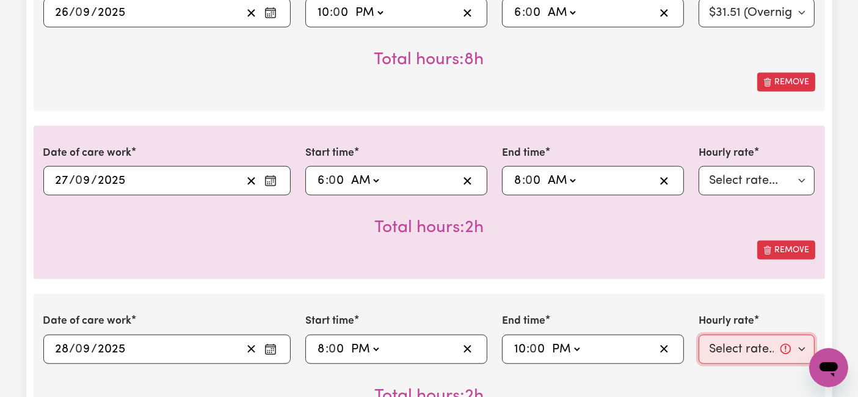
click at [724, 345] on select "Select rate... $54.21 (Weekday) $77.06 ([DATE]) $94.20 ([DATE]) $92.12 (Public …" at bounding box center [757, 349] width 117 height 29
select select "94.2-[DATE]"
click at [699, 335] on select "Select rate... $54.21 (Weekday) $77.06 ([DATE]) $94.20 ([DATE]) $92.12 (Public …" at bounding box center [757, 349] width 117 height 29
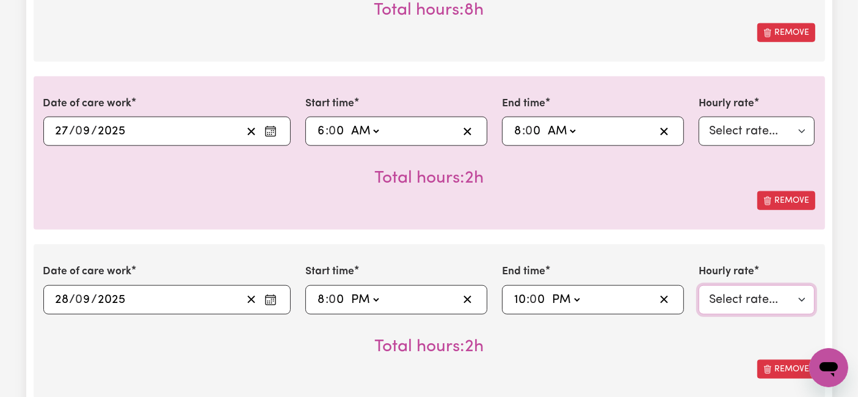
scroll to position [1493, 0]
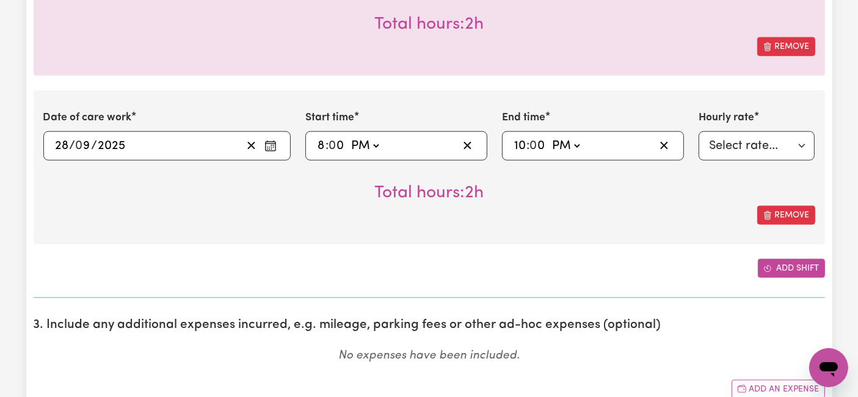
click at [765, 265] on icon "Add another shift" at bounding box center [768, 269] width 9 height 9
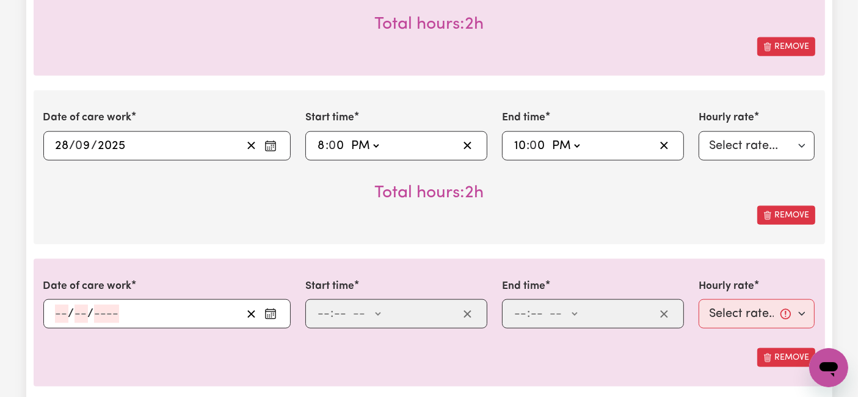
click at [59, 307] on input "number" at bounding box center [61, 314] width 13 height 18
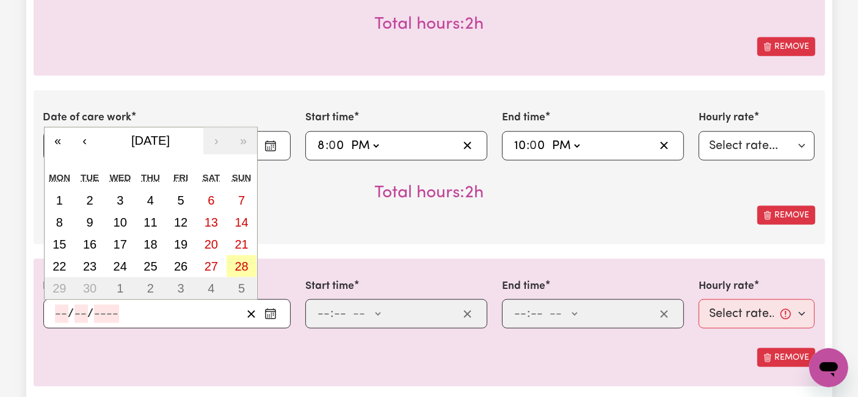
click at [251, 262] on button "28" at bounding box center [242, 266] width 31 height 22
type input "[DATE]"
type input "28"
type input "9"
type input "2025"
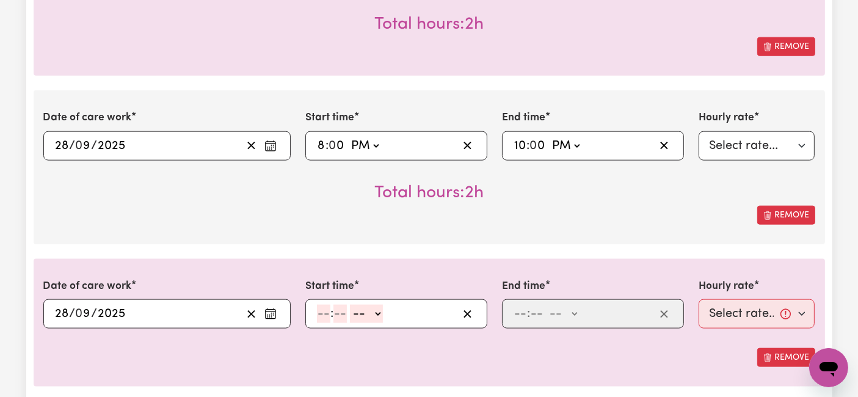
click at [323, 307] on input "number" at bounding box center [323, 314] width 13 height 18
type input "10"
type input "0"
click at [382, 312] on select "-- AM PM" at bounding box center [369, 314] width 33 height 18
select select "pm"
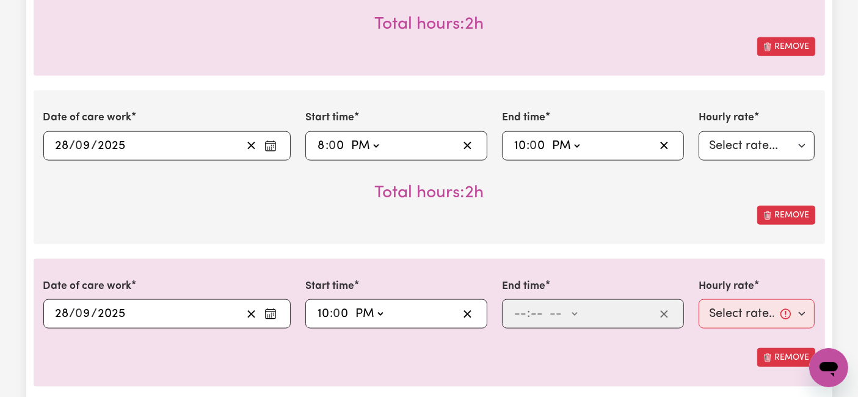
click at [353, 305] on select "-- AM PM" at bounding box center [369, 314] width 33 height 18
type input "22:00"
click at [524, 309] on input "number" at bounding box center [520, 314] width 13 height 18
type input "6"
type input "0"
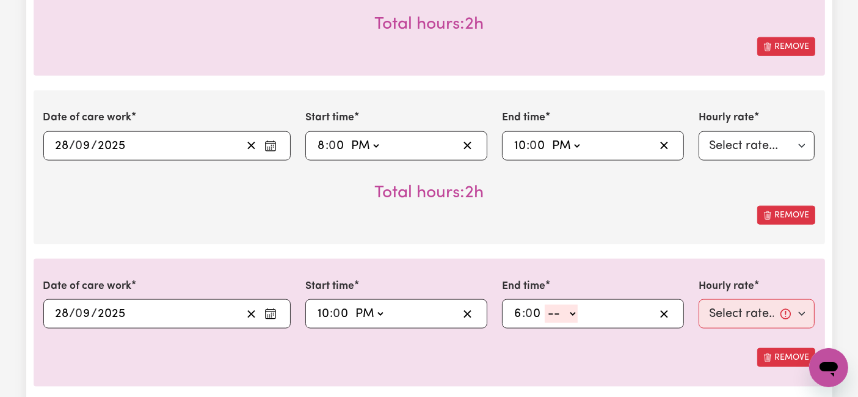
drag, startPoint x: 568, startPoint y: 311, endPoint x: 566, endPoint y: 318, distance: 7.0
click at [567, 311] on select "-- AM PM" at bounding box center [561, 314] width 33 height 18
select select "am"
click at [545, 305] on select "-- AM PM" at bounding box center [561, 314] width 33 height 18
type input "06:00"
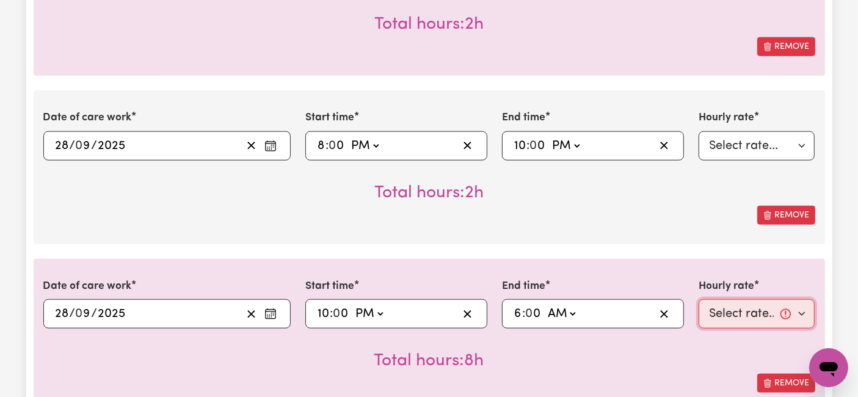
click at [701, 314] on select "Select rate... $54.21 (Weekday) $77.06 ([DATE]) $94.20 ([DATE]) $92.12 (Public …" at bounding box center [757, 313] width 117 height 29
select select "31.51-Overnight"
click at [699, 299] on select "Select rate... $54.21 (Weekday) $77.06 ([DATE]) $94.20 ([DATE]) $92.12 (Public …" at bounding box center [757, 313] width 117 height 29
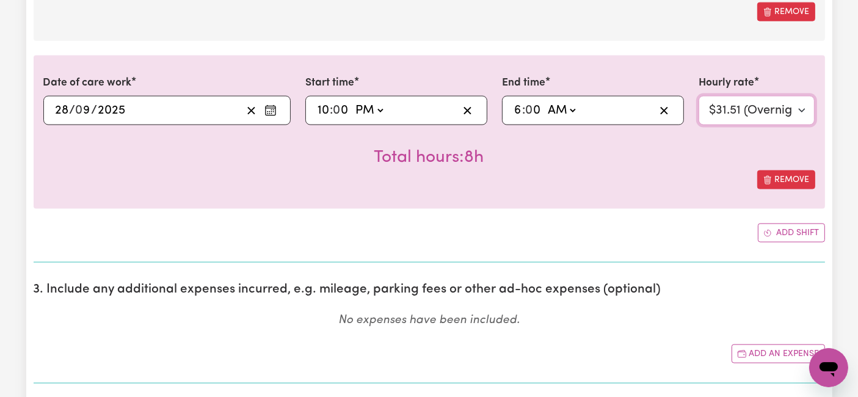
scroll to position [1765, 0]
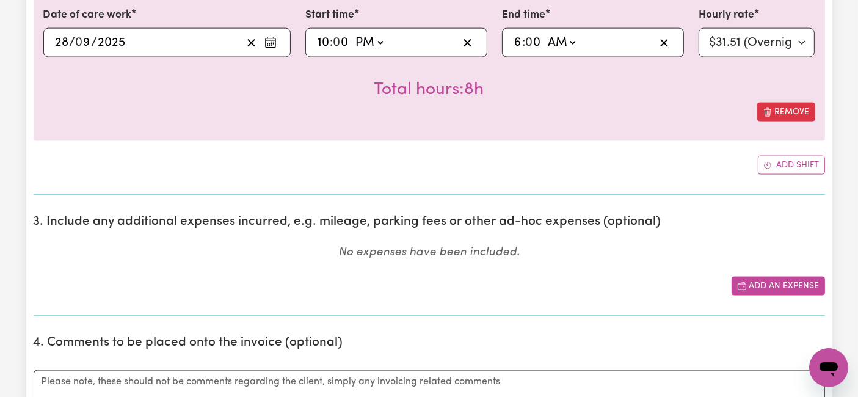
click at [780, 277] on button "Add an expense" at bounding box center [778, 286] width 93 height 19
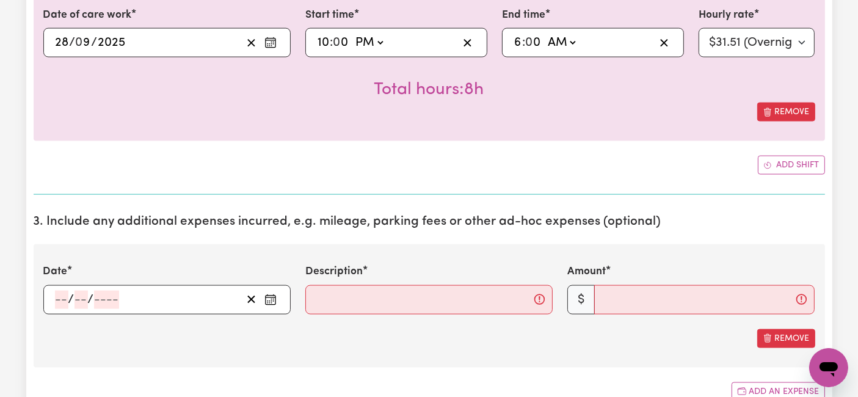
click at [62, 296] on input "number" at bounding box center [61, 300] width 13 height 18
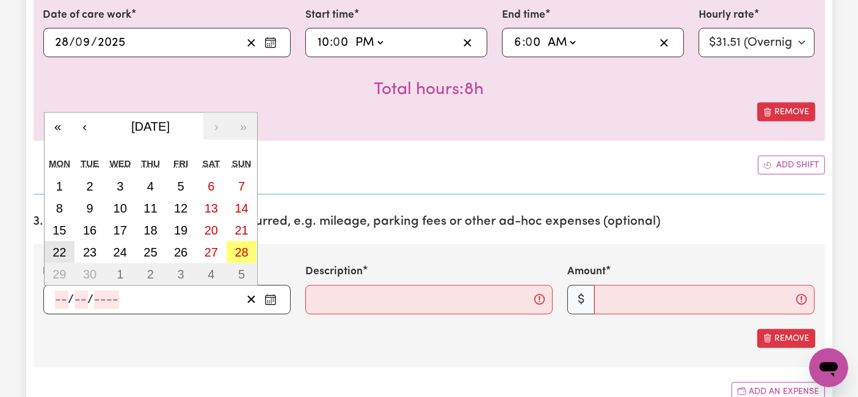
click at [60, 246] on abbr "22" at bounding box center [59, 252] width 13 height 13
type input "[DATE]"
type input "22"
type input "9"
type input "2025"
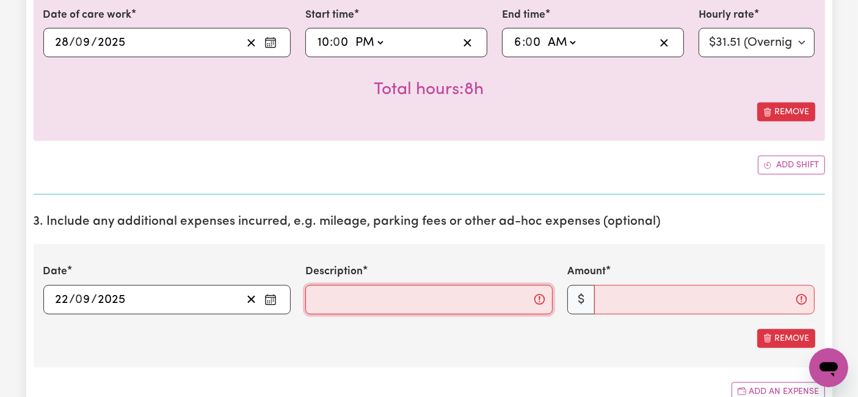
click at [322, 291] on input "Description" at bounding box center [429, 299] width 247 height 29
paste input "Travel from home to [GEOGRAPHIC_DATA][PERSON_NAME], [GEOGRAPHIC_DATA] and back …"
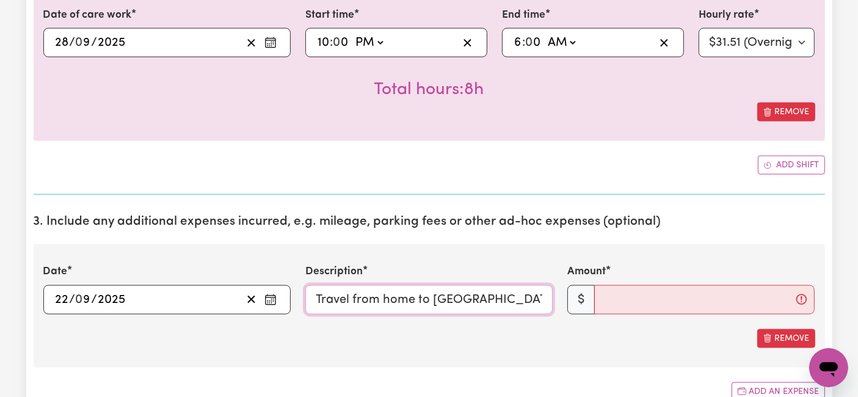
scroll to position [0, 295]
click at [524, 290] on input "Travel from home to [GEOGRAPHIC_DATA][PERSON_NAME], [GEOGRAPHIC_DATA] and back …" at bounding box center [429, 299] width 247 height 29
type input "Travel from home to [GEOGRAPHIC_DATA][PERSON_NAME], [GEOGRAPHIC_DATA] and back …"
click at [615, 299] on input "Amount" at bounding box center [705, 299] width 221 height 29
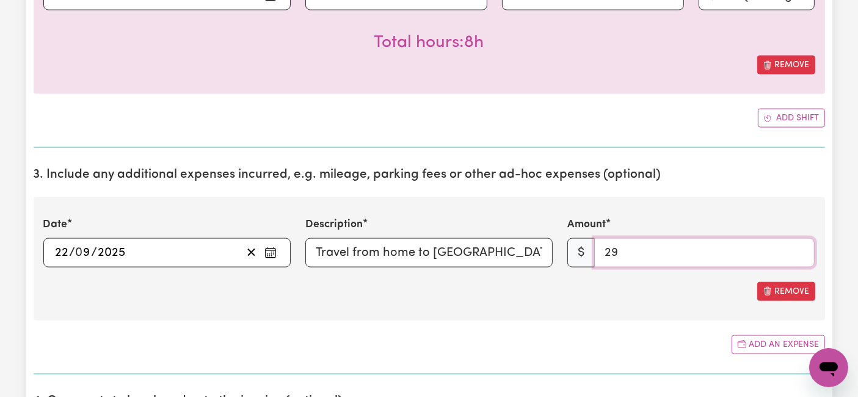
scroll to position [1833, 0]
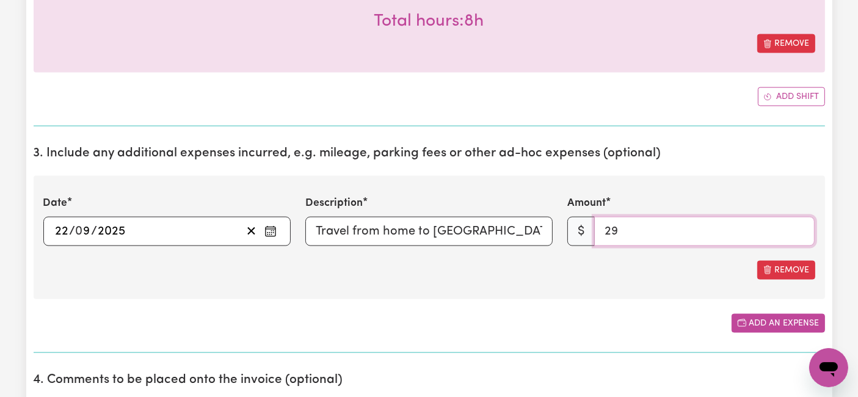
type input "29"
click at [775, 323] on button "Add an expense" at bounding box center [778, 323] width 93 height 19
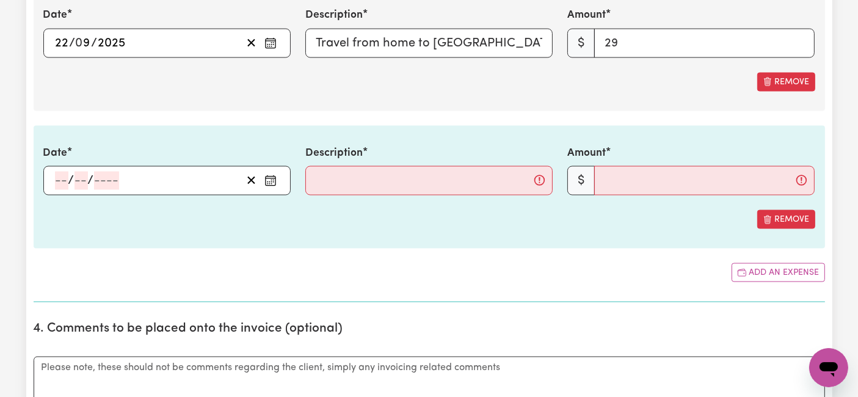
scroll to position [2037, 0]
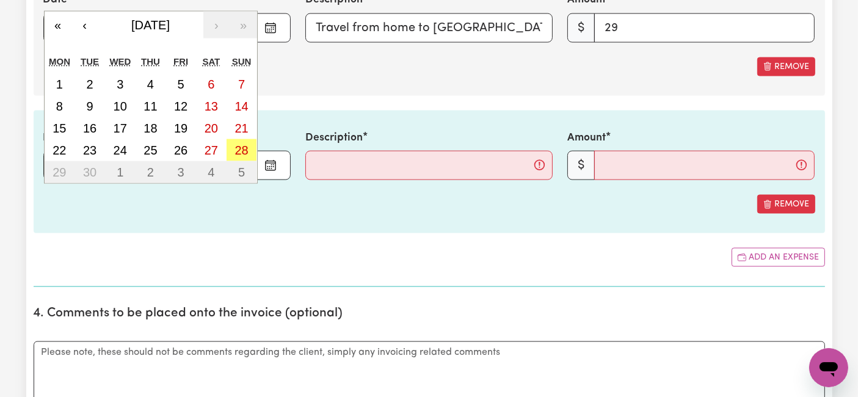
click at [61, 153] on div "/ / « ‹ [DATE] › » Mon Tue Wed Thu Fri Sat Sun 1 2 3 4 5 6 7 8 9 10 11 12 13 14…" at bounding box center [166, 165] width 247 height 29
click at [127, 144] on button "24" at bounding box center [120, 150] width 31 height 22
type input "[DATE]"
type input "24"
type input "9"
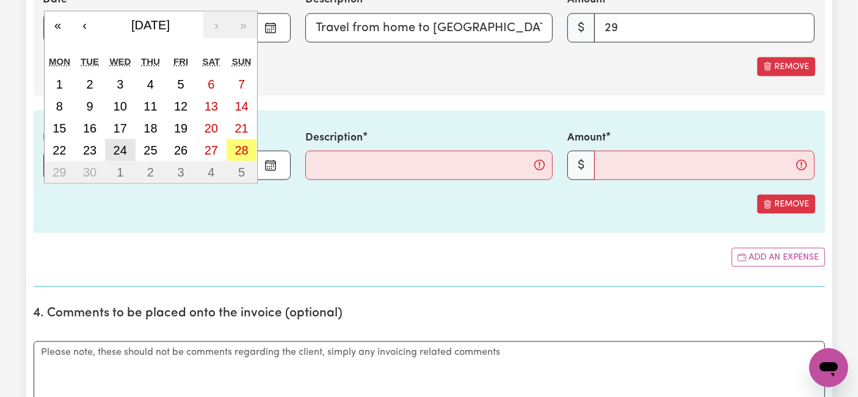
type input "2025"
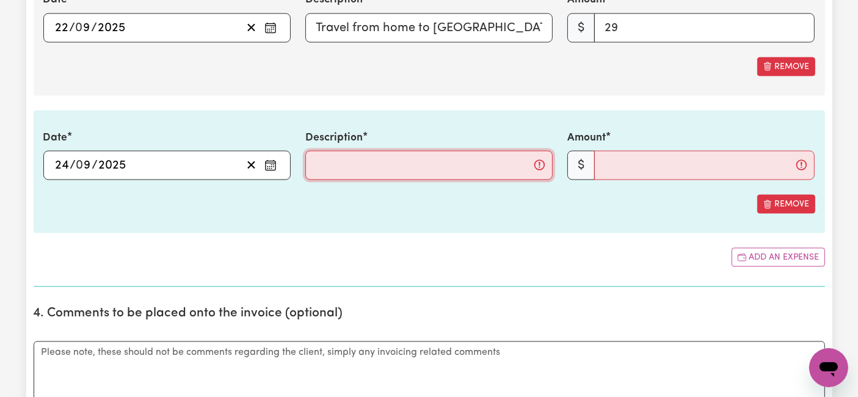
click at [370, 157] on input "Description" at bounding box center [429, 165] width 247 height 29
paste input "Travel from home to [GEOGRAPHIC_DATA][PERSON_NAME], [GEOGRAPHIC_DATA] and back …"
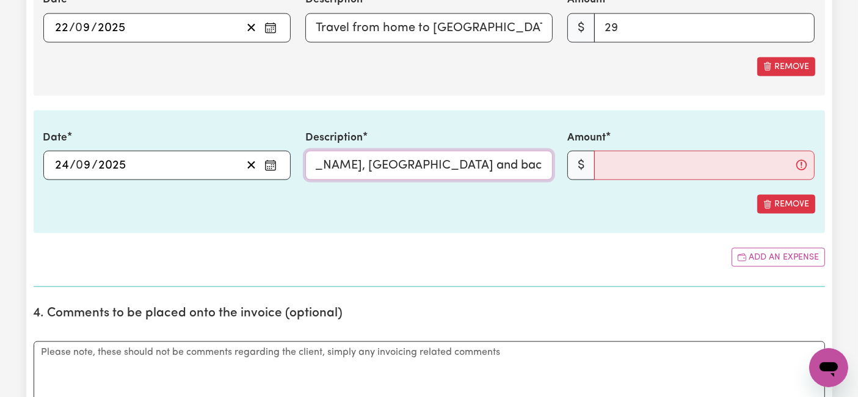
scroll to position [0, 295]
type input "Travel from home to [GEOGRAPHIC_DATA][PERSON_NAME], [GEOGRAPHIC_DATA] and back …"
click at [634, 166] on input "Amount" at bounding box center [705, 165] width 221 height 29
drag, startPoint x: 639, startPoint y: 20, endPoint x: 575, endPoint y: 32, distance: 64.8
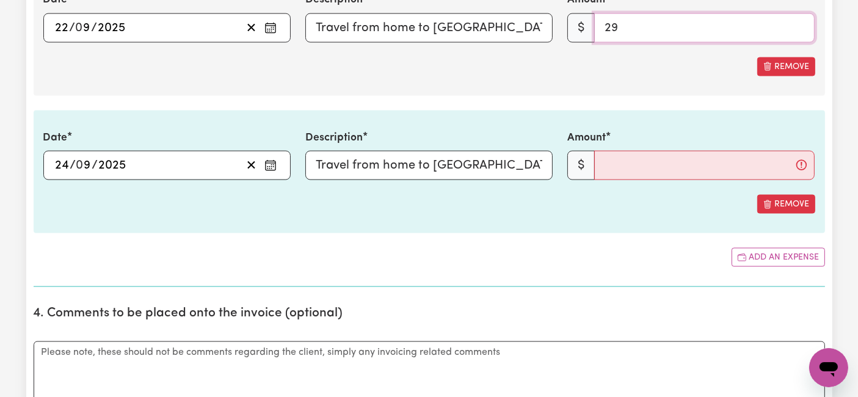
click at [576, 32] on div "$ 29" at bounding box center [691, 27] width 247 height 29
type input "30"
click at [664, 163] on input "Amount" at bounding box center [705, 165] width 221 height 29
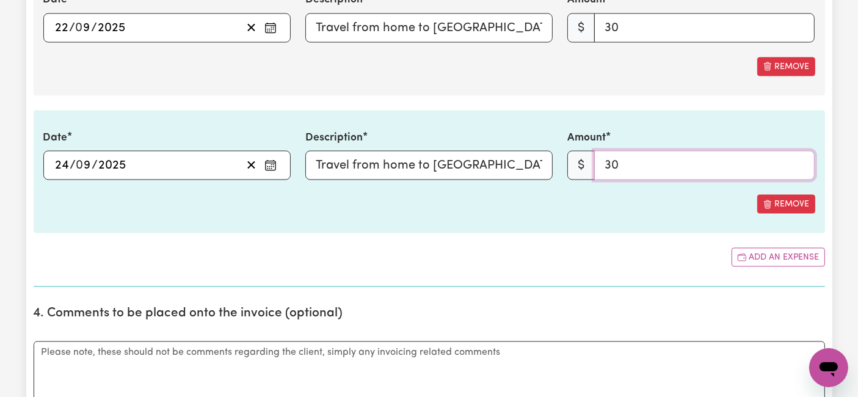
type input "30"
click at [549, 226] on div "Date [DATE] 24 / 0 9 / 2025 « ‹ [DATE] › » Mon Tue Wed Thu Fri Sat Sun 1 2 3 4 …" at bounding box center [430, 172] width 792 height 123
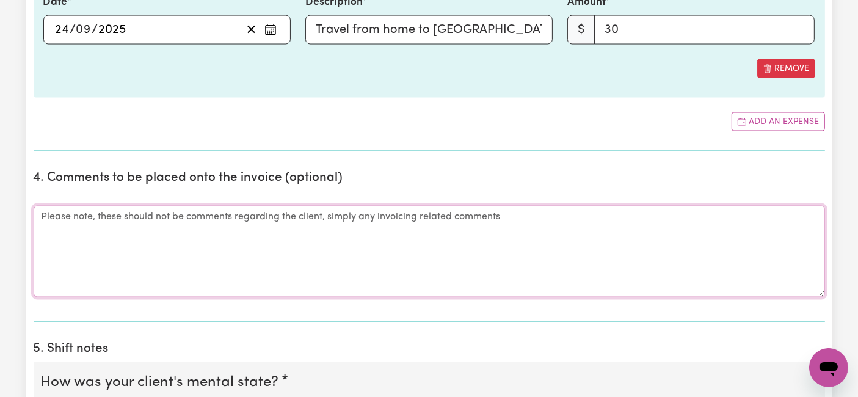
click at [280, 245] on textarea "Comments" at bounding box center [430, 252] width 792 height 92
paste textarea "Loremi, 91do Sitametco 6110 Adi elit se 2:39 DO, eius tem incidi (ut.7), labo e…"
type textarea "Loremi, 91do Sitametco 6110 Adi elit se 2:39 DO, eius tem incidi (ut.7), labo e…"
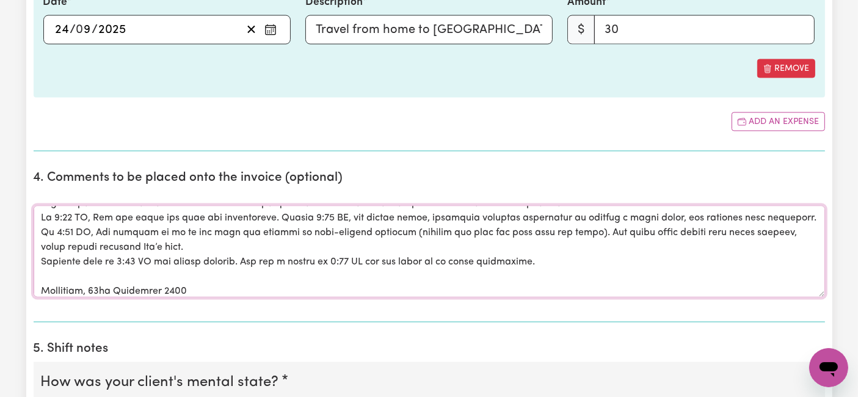
scroll to position [0, 0]
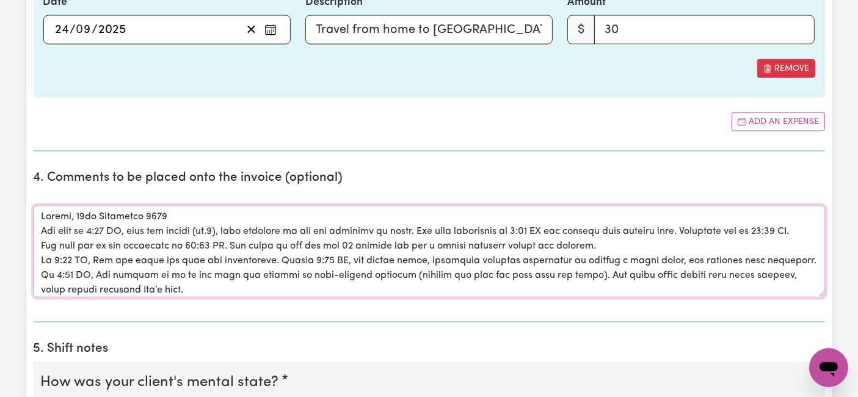
click at [282, 243] on textarea "Comments" at bounding box center [430, 252] width 792 height 92
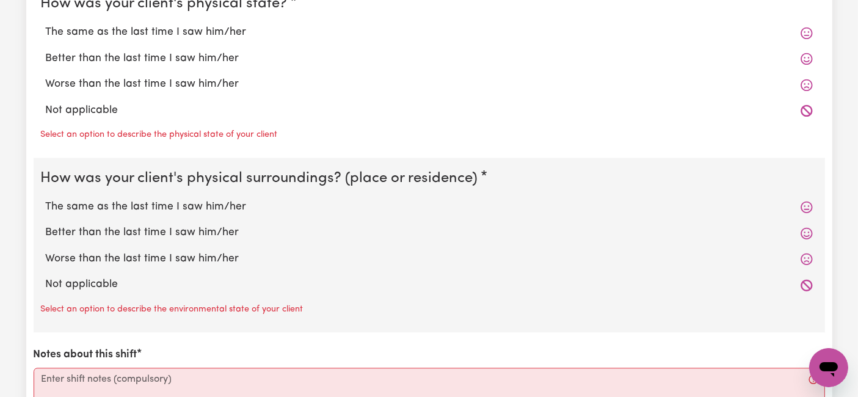
scroll to position [3055, 0]
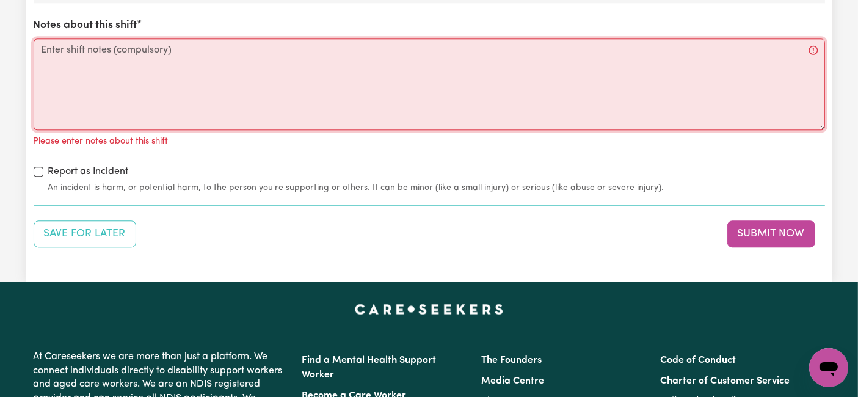
click at [192, 66] on textarea "Notes about this shift" at bounding box center [430, 84] width 792 height 92
paste textarea "Loremi, 91do Sitametco 6110 Adi elit se 2:39 DO, eius tem incidi (ut.7), labo e…"
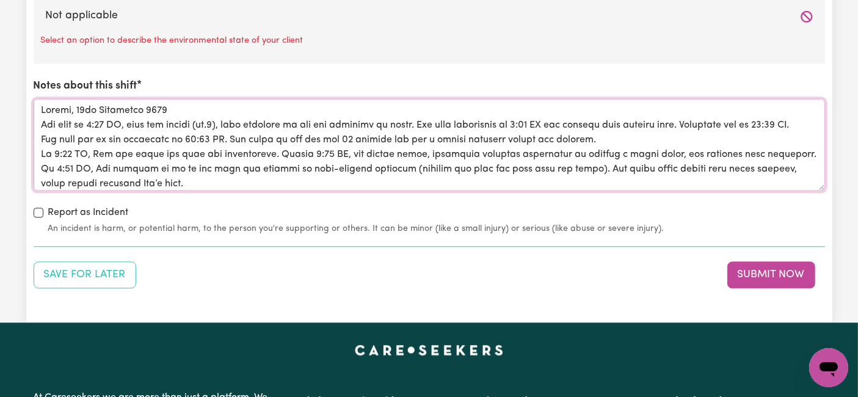
scroll to position [2919, 0]
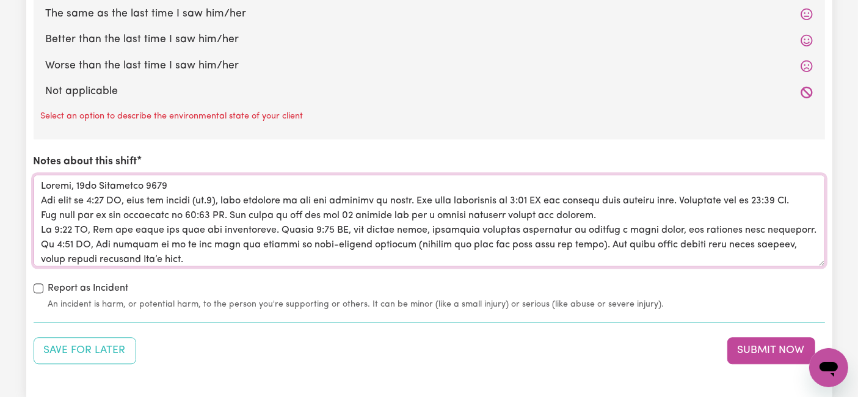
type textarea "Loremi, 91do Sitametco 6110 Adi elit se 2:39 DO, eius tem incidi (ut.7), labo e…"
click at [208, 13] on label "The same as the last time I saw him/her" at bounding box center [429, 14] width 767 height 16
click at [46, 6] on input "The same as the last time I saw him/her" at bounding box center [45, 5] width 1 height 1
radio input "true"
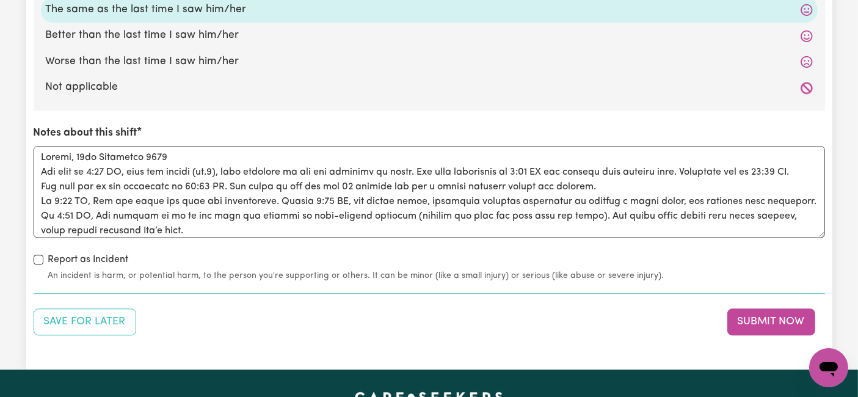
scroll to position [2652, 0]
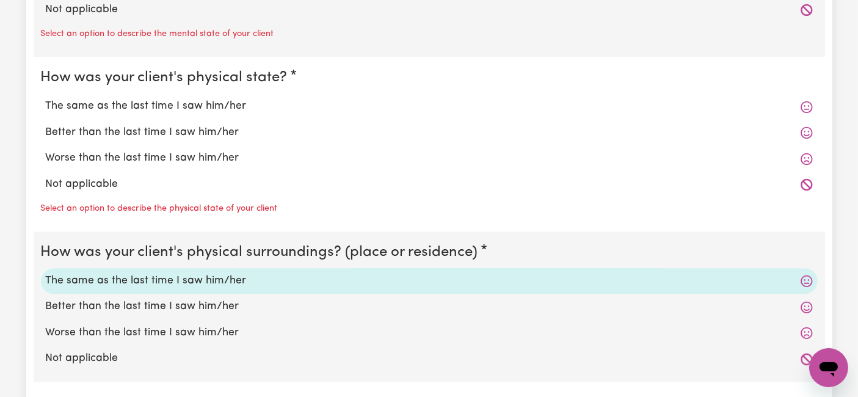
click at [164, 98] on label "The same as the last time I saw him/her" at bounding box center [429, 106] width 767 height 16
click at [46, 98] on input "The same as the last time I saw him/her" at bounding box center [45, 98] width 1 height 1
radio input "true"
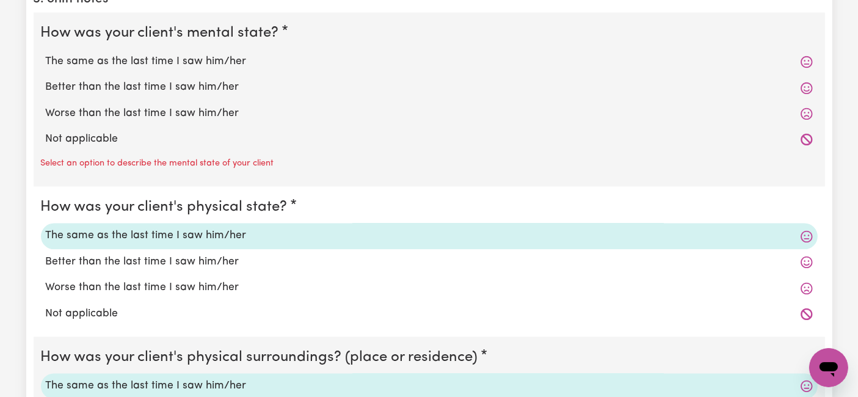
scroll to position [2448, 0]
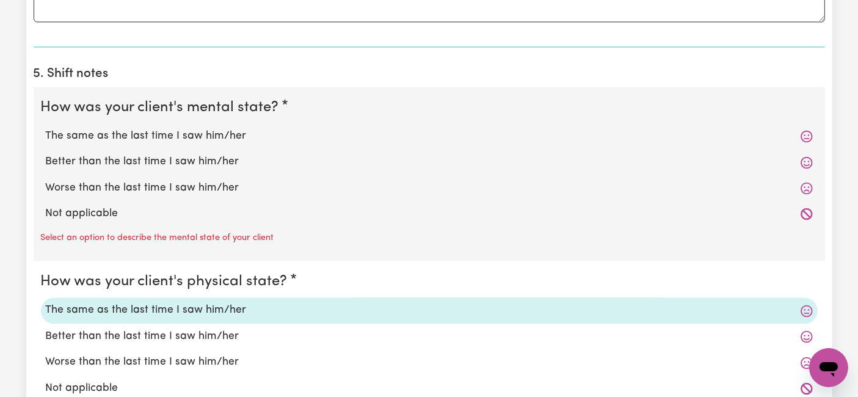
click at [188, 134] on label "The same as the last time I saw him/her" at bounding box center [429, 136] width 767 height 16
click at [46, 128] on input "The same as the last time I saw him/her" at bounding box center [45, 128] width 1 height 1
radio input "true"
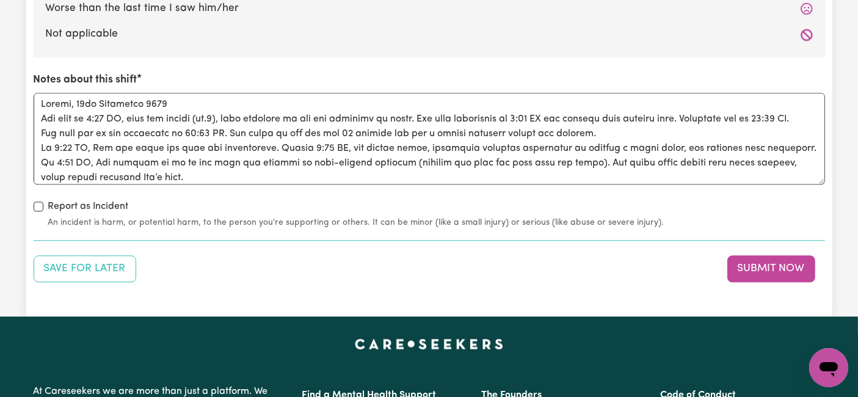
scroll to position [3059, 0]
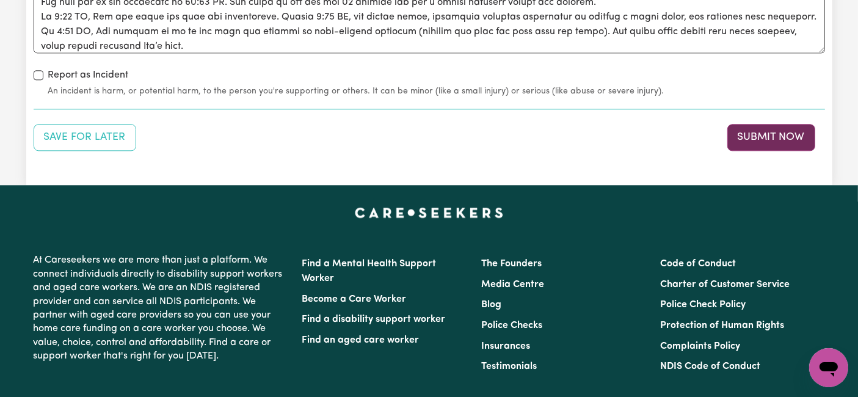
click at [802, 128] on button "Submit Now" at bounding box center [772, 137] width 88 height 27
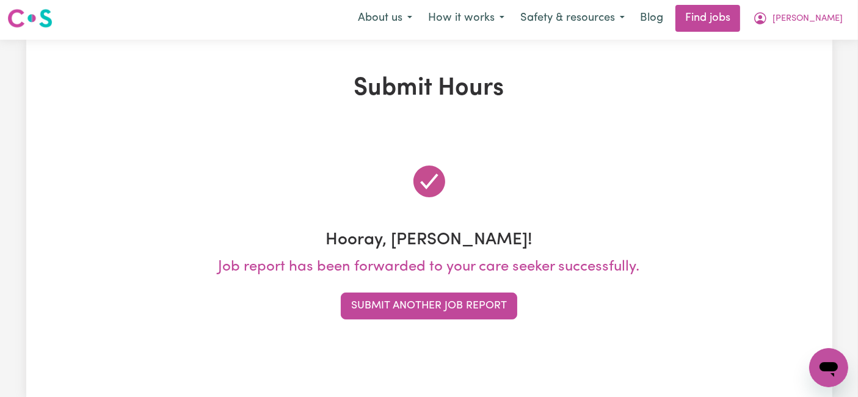
scroll to position [0, 0]
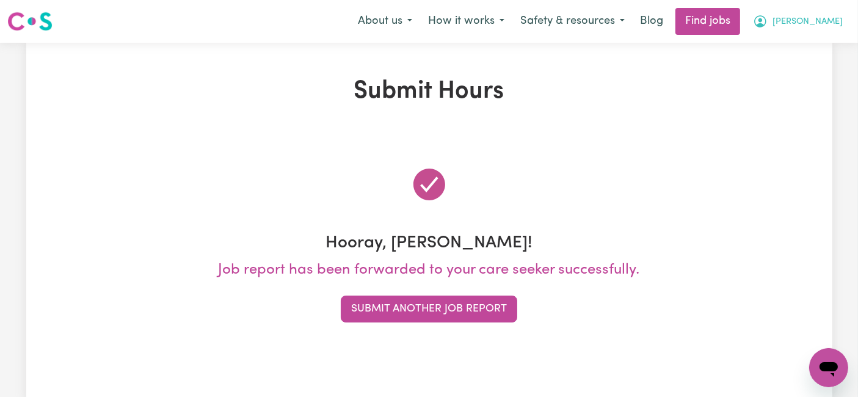
click at [806, 22] on button "[PERSON_NAME]" at bounding box center [798, 22] width 106 height 26
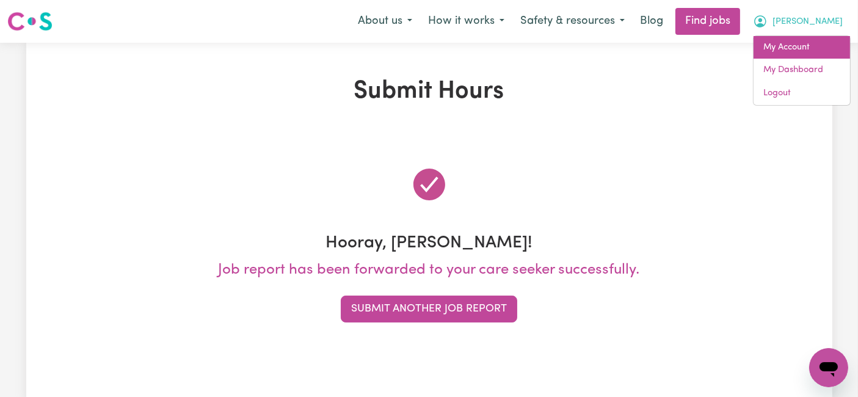
click at [802, 51] on link "My Account" at bounding box center [802, 47] width 97 height 23
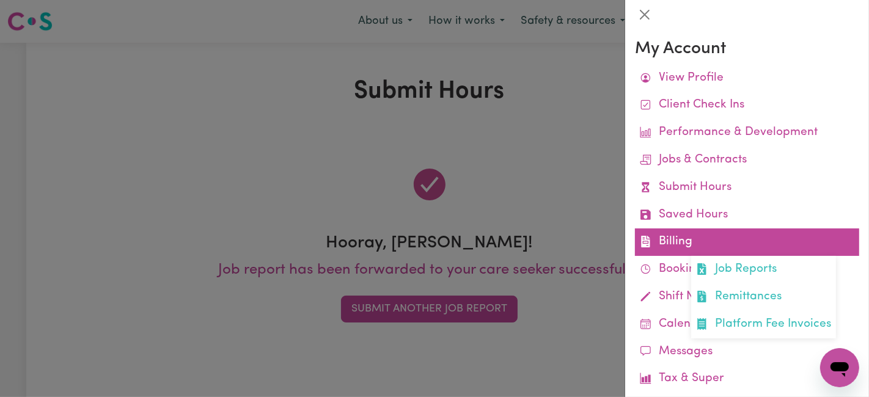
click at [699, 233] on link "Billing Job Reports Remittances Platform Fee Invoices" at bounding box center [747, 242] width 224 height 27
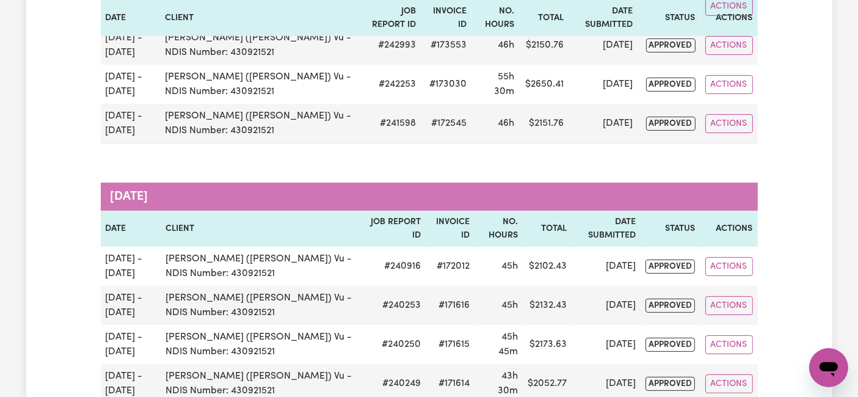
scroll to position [611, 0]
